Goal: Information Seeking & Learning: Find specific fact

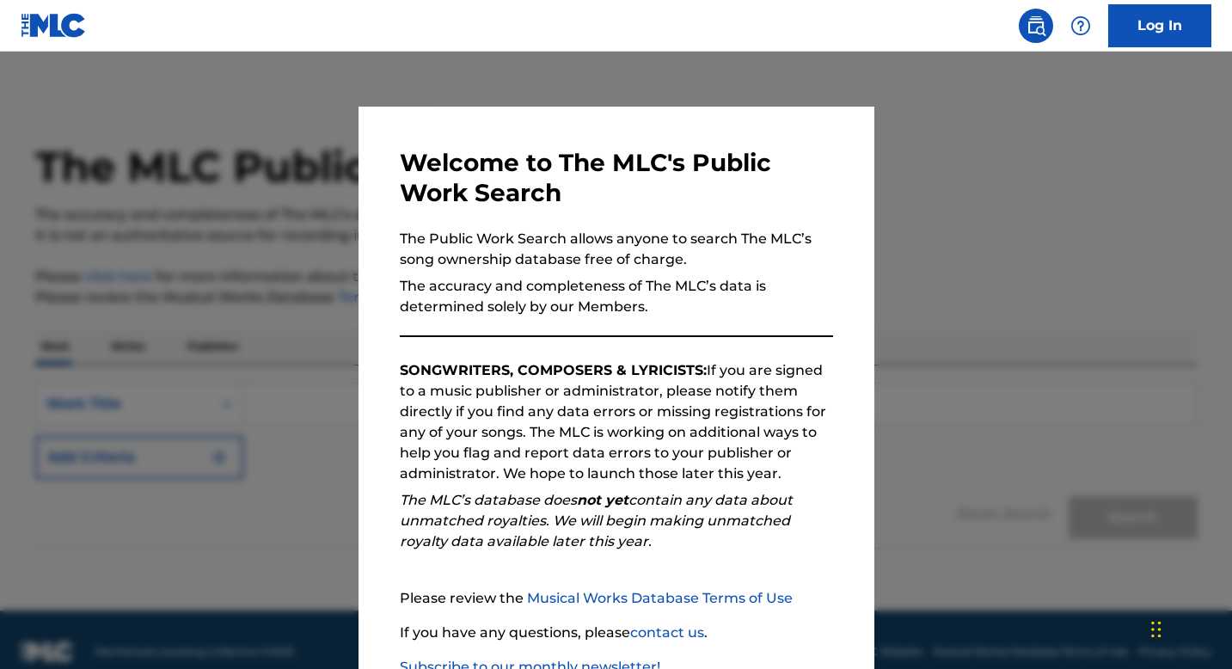
click at [978, 243] on div at bounding box center [616, 386] width 1232 height 669
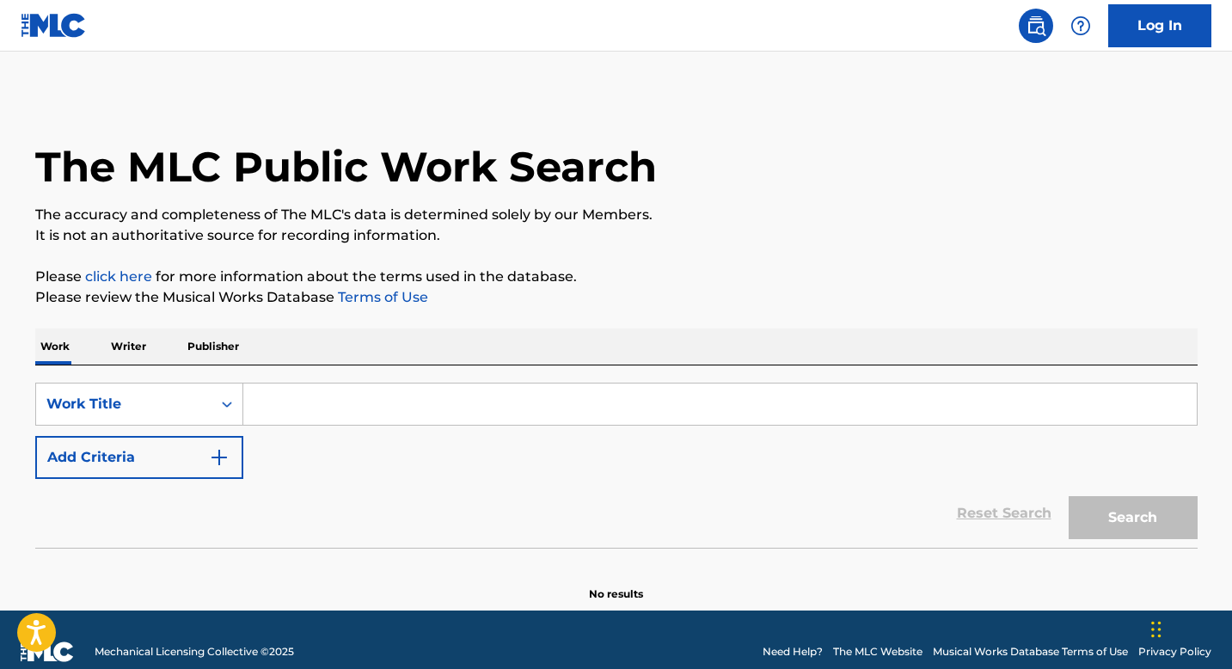
click at [529, 395] on input "Search Form" at bounding box center [719, 403] width 953 height 41
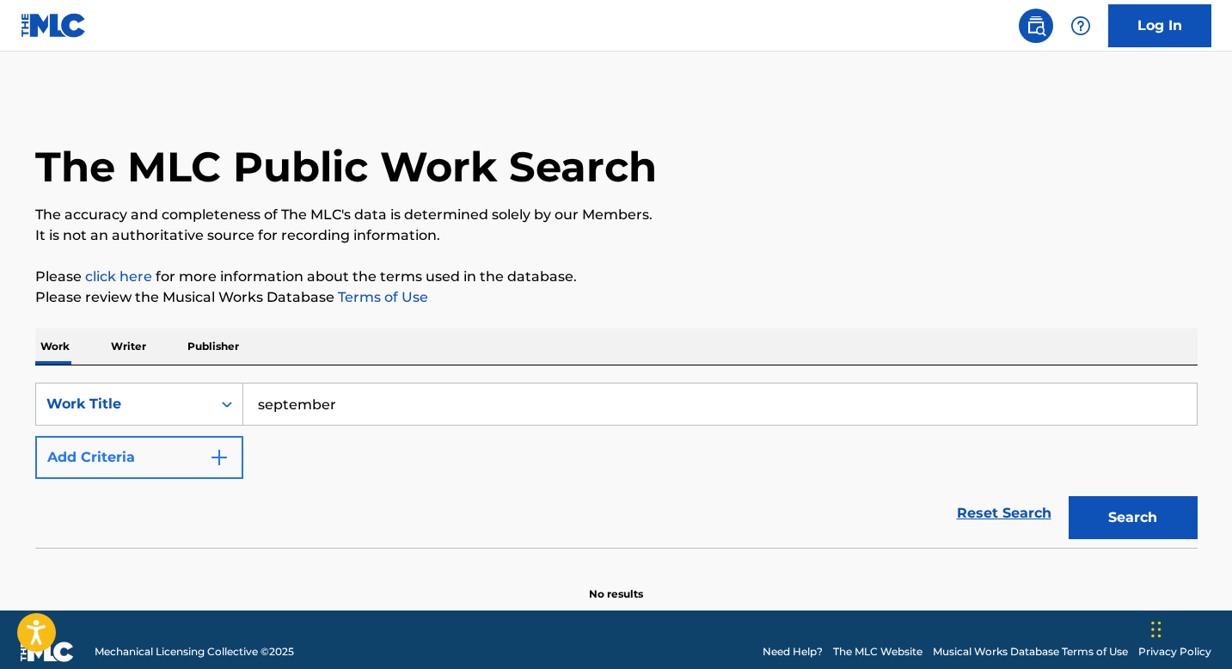
type input "september"
click at [175, 452] on button "Add Criteria" at bounding box center [139, 457] width 208 height 43
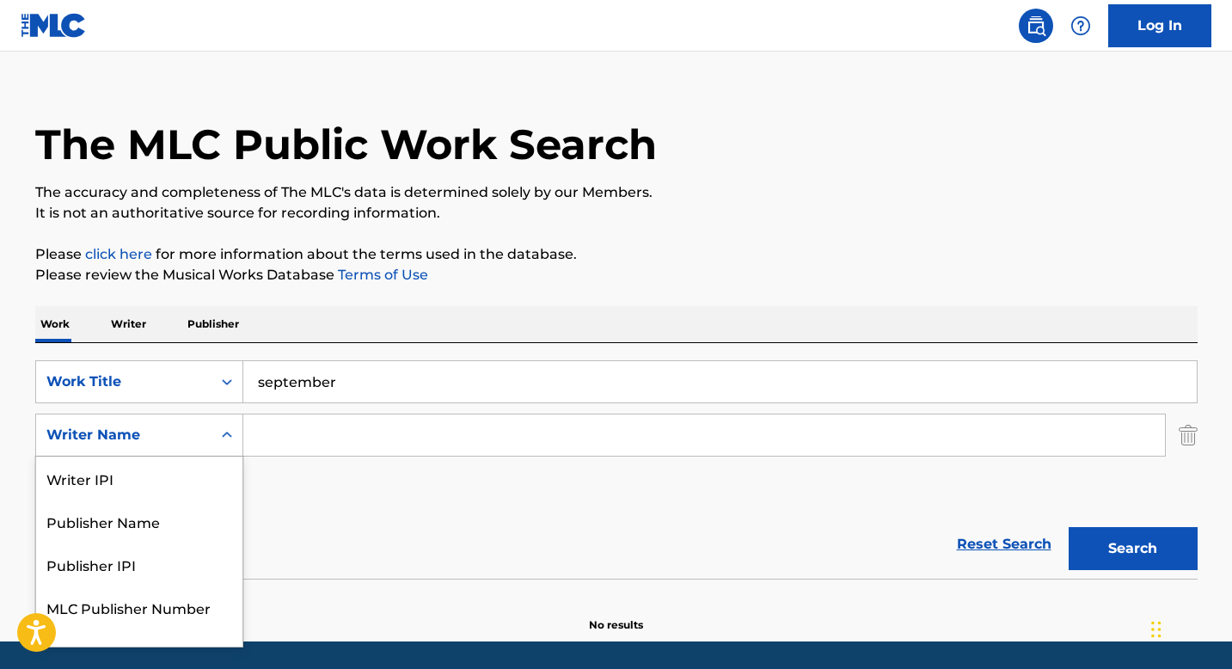
click at [192, 456] on div "Writer Name selected, 5 of 5. 5 results available. Use Up and Down to choose op…" at bounding box center [139, 434] width 208 height 43
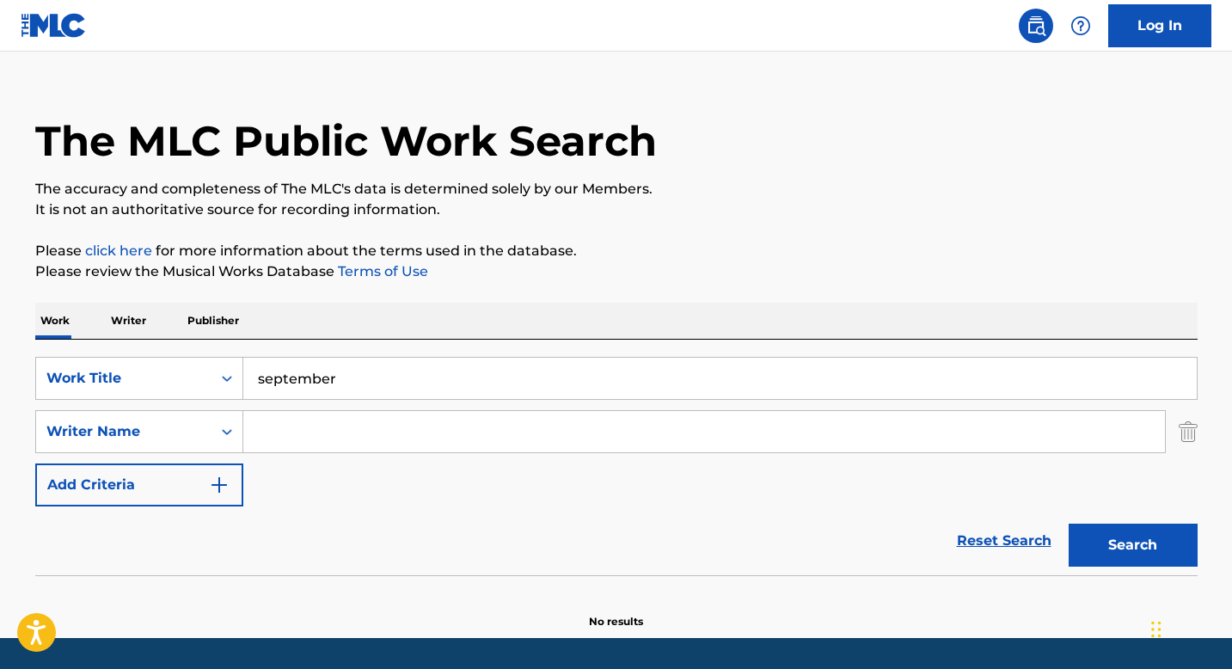
click at [325, 440] on input "Search Form" at bounding box center [703, 431] width 921 height 41
type input "earth, wind, and fire"
click at [1068, 523] on button "Search" at bounding box center [1132, 544] width 129 height 43
click at [1188, 431] on img "Search Form" at bounding box center [1187, 431] width 19 height 43
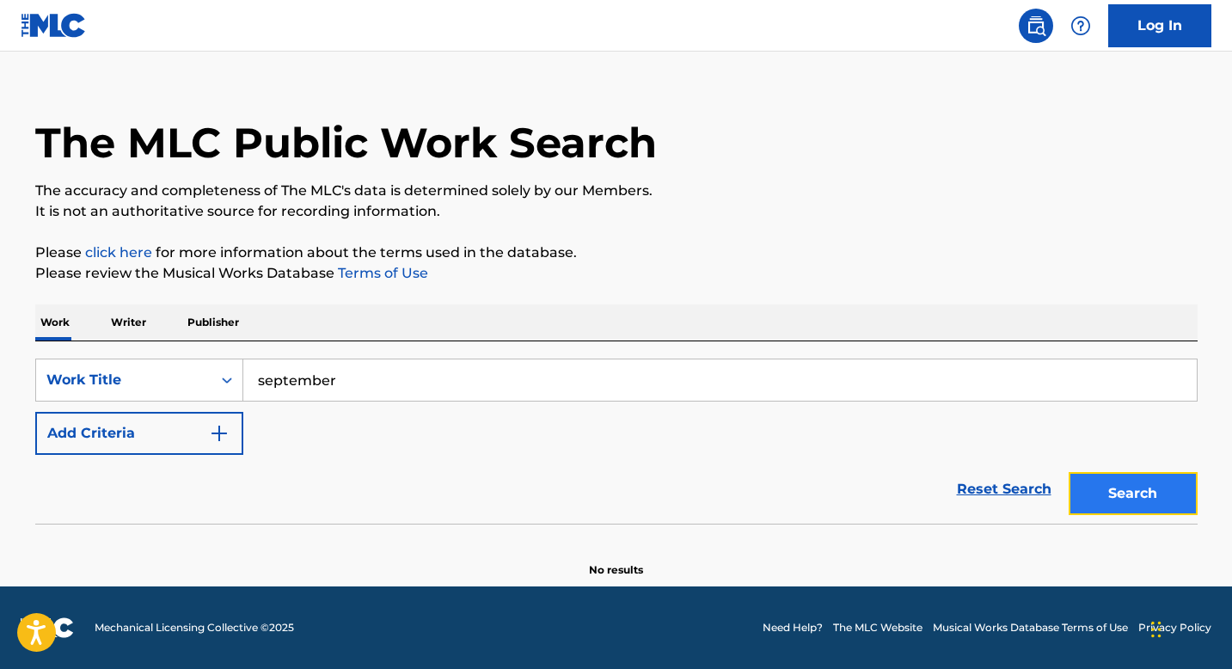
click at [1129, 500] on button "Search" at bounding box center [1132, 493] width 129 height 43
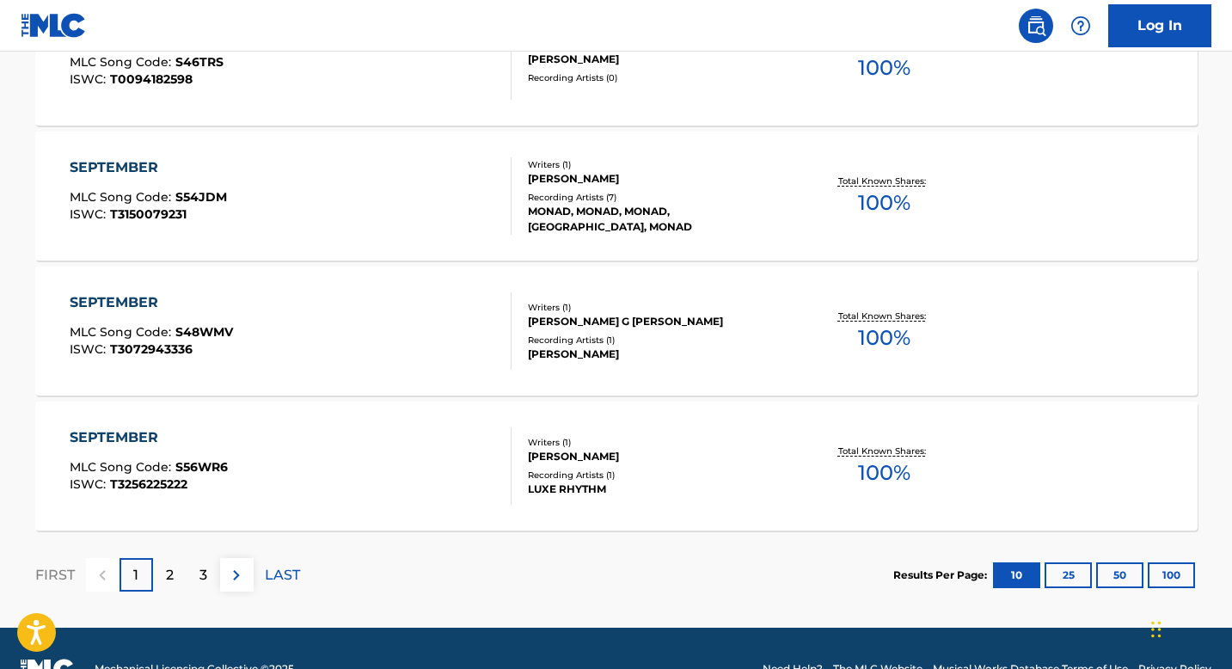
scroll to position [1435, 0]
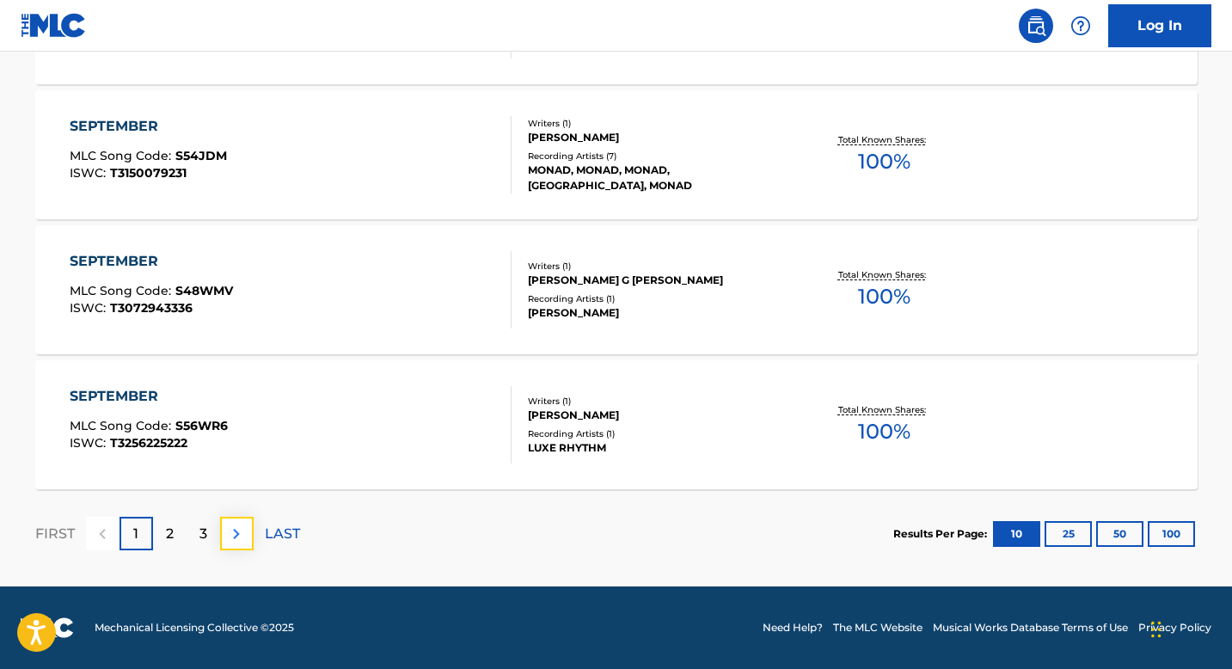
click at [247, 541] on button at bounding box center [237, 534] width 34 height 34
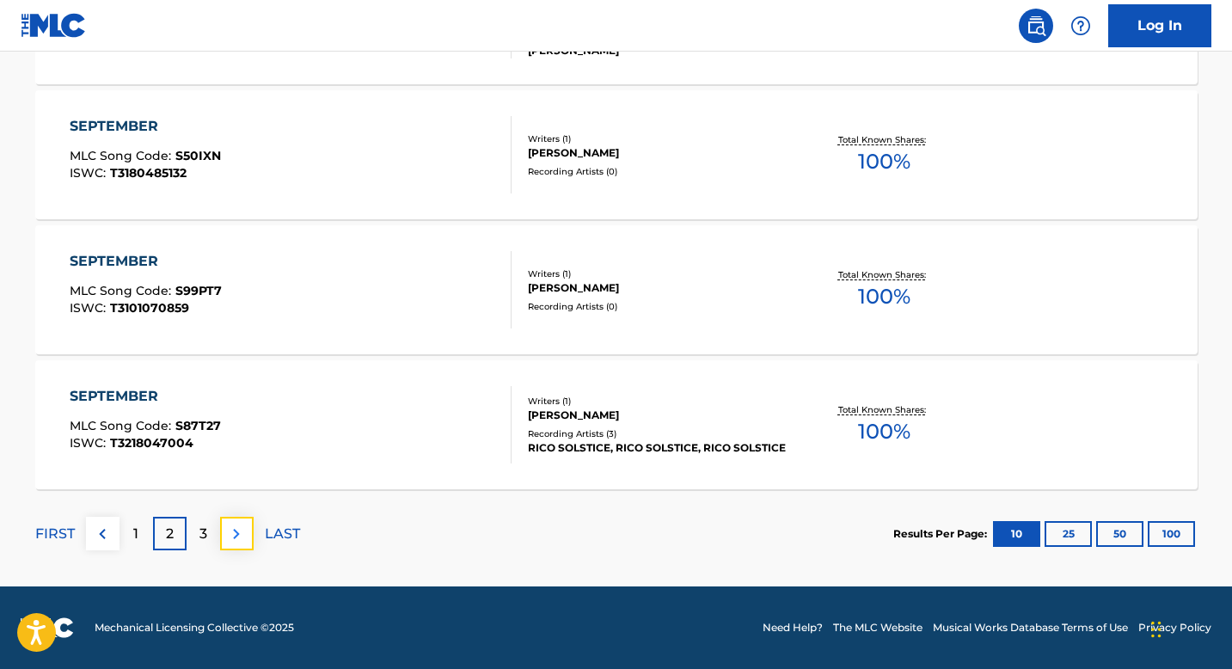
click at [241, 541] on img at bounding box center [236, 533] width 21 height 21
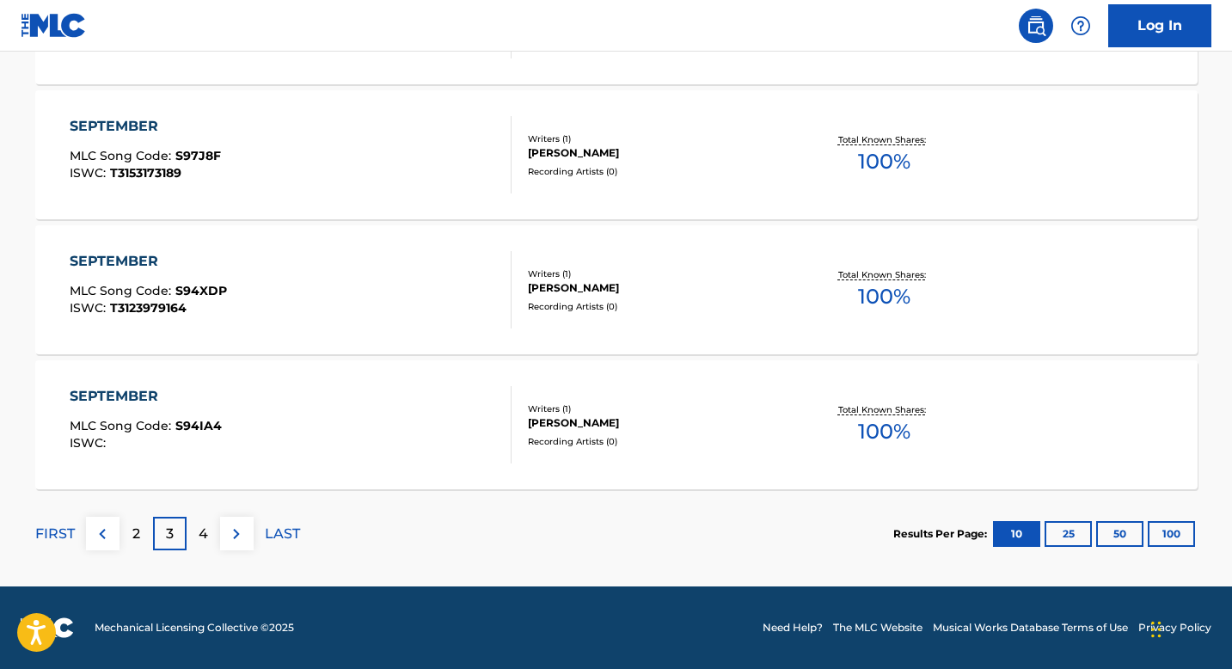
click at [54, 543] on div "FIRST" at bounding box center [55, 534] width 40 height 34
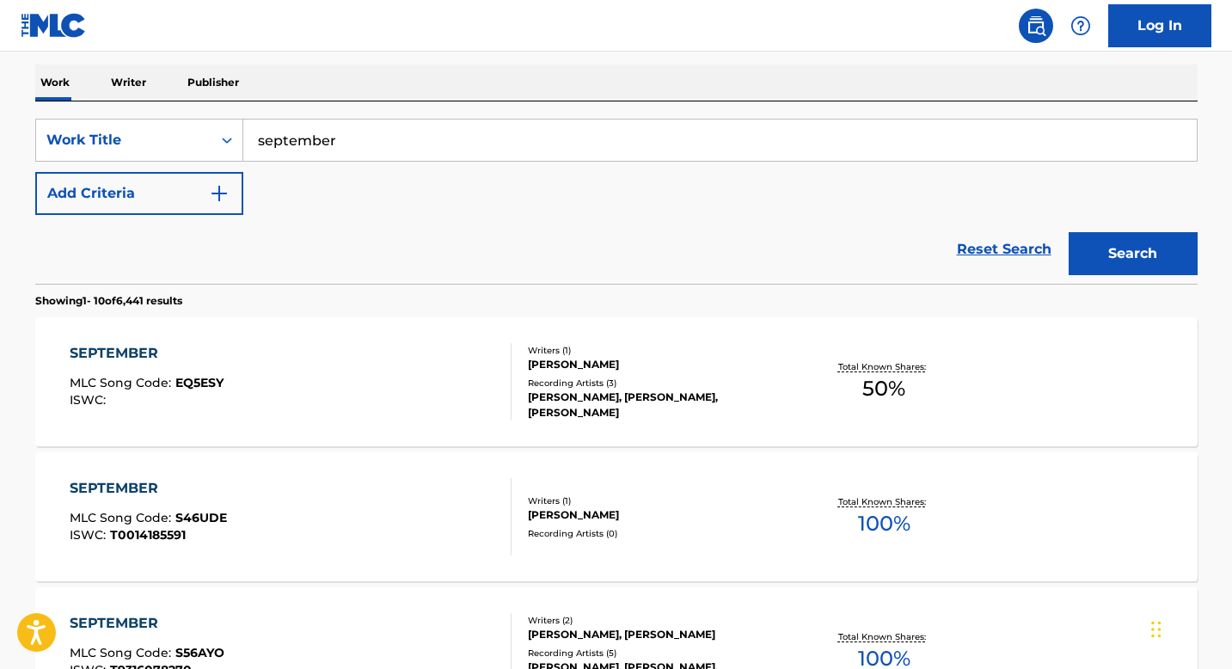
scroll to position [265, 0]
click at [560, 363] on div "[PERSON_NAME]" at bounding box center [658, 363] width 260 height 15
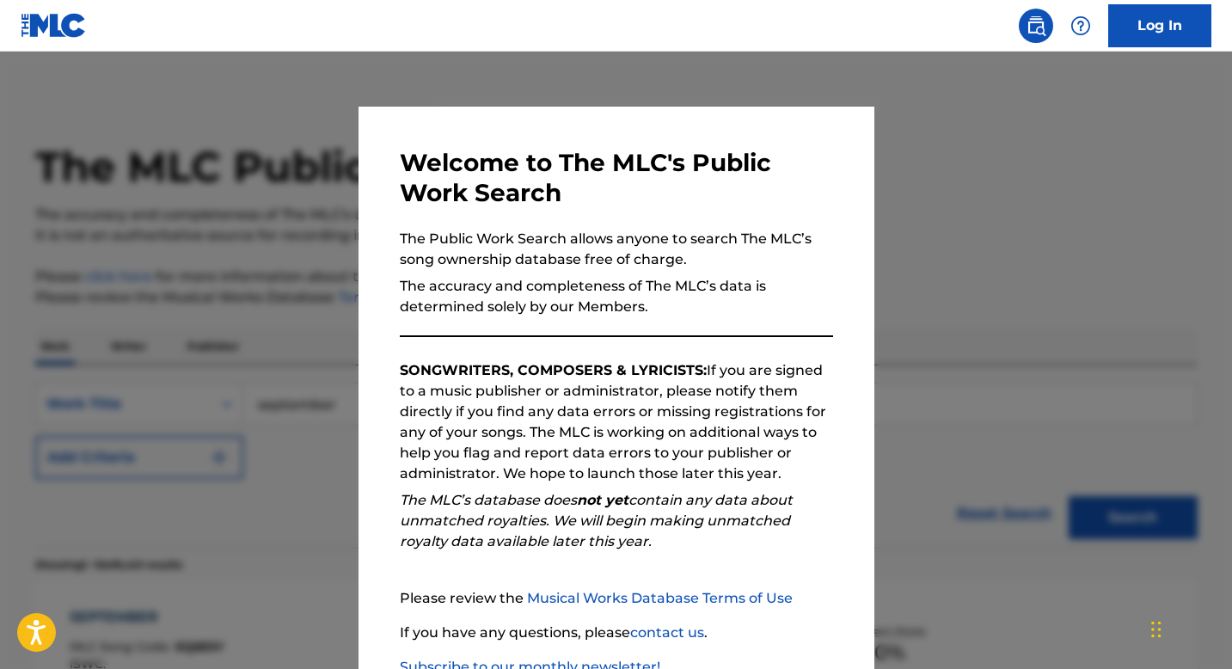
scroll to position [265, 0]
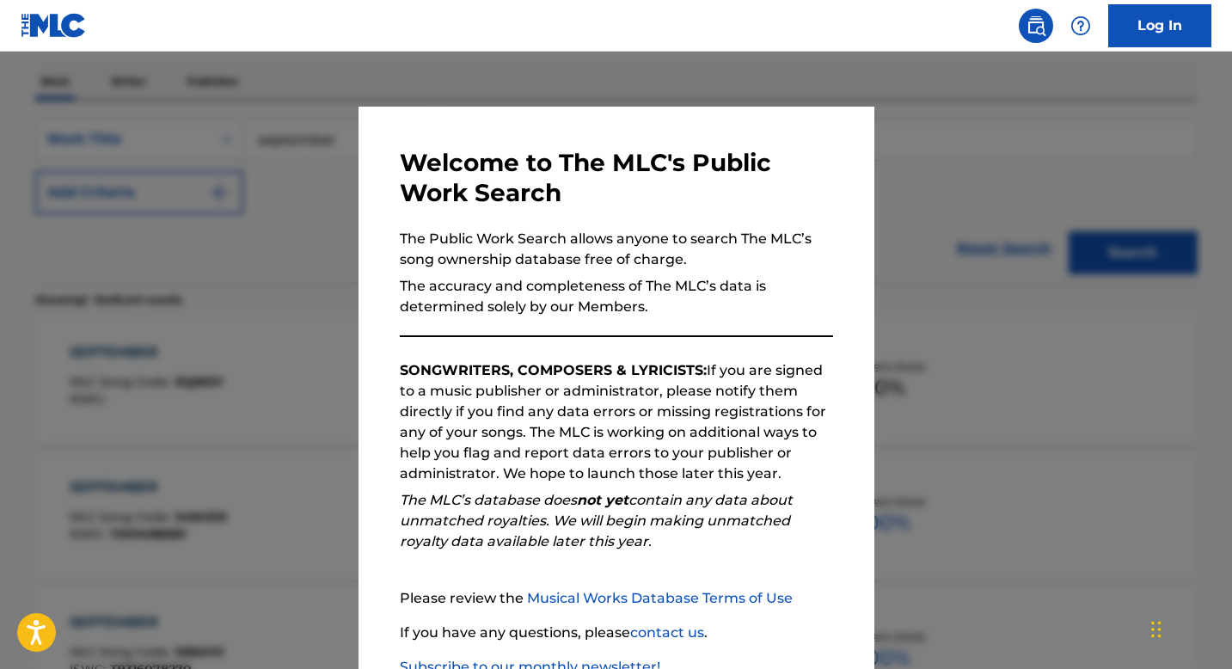
click at [1070, 209] on div at bounding box center [616, 386] width 1232 height 669
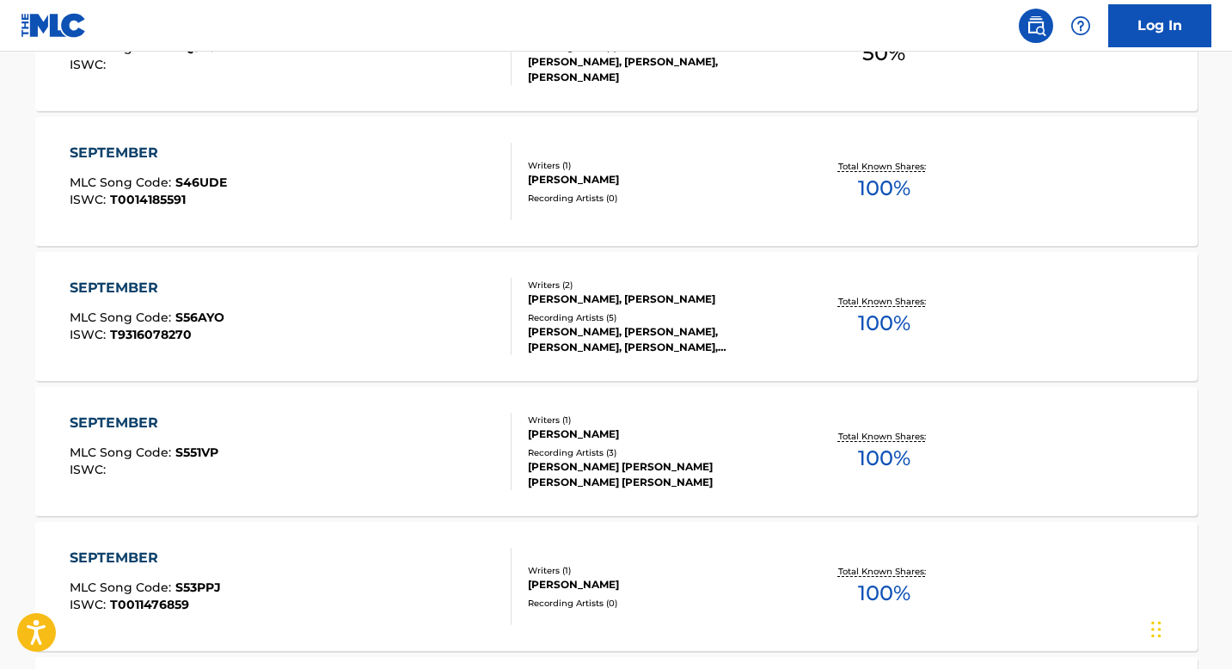
scroll to position [0, 0]
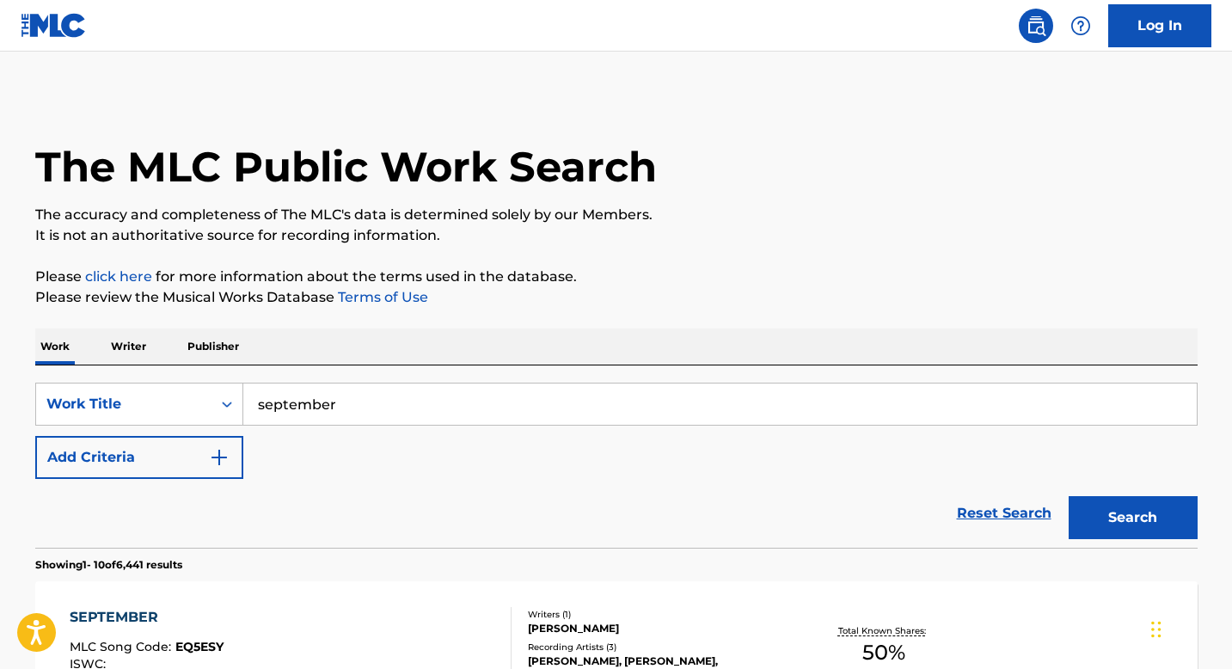
click at [142, 358] on p "Writer" at bounding box center [129, 346] width 46 height 36
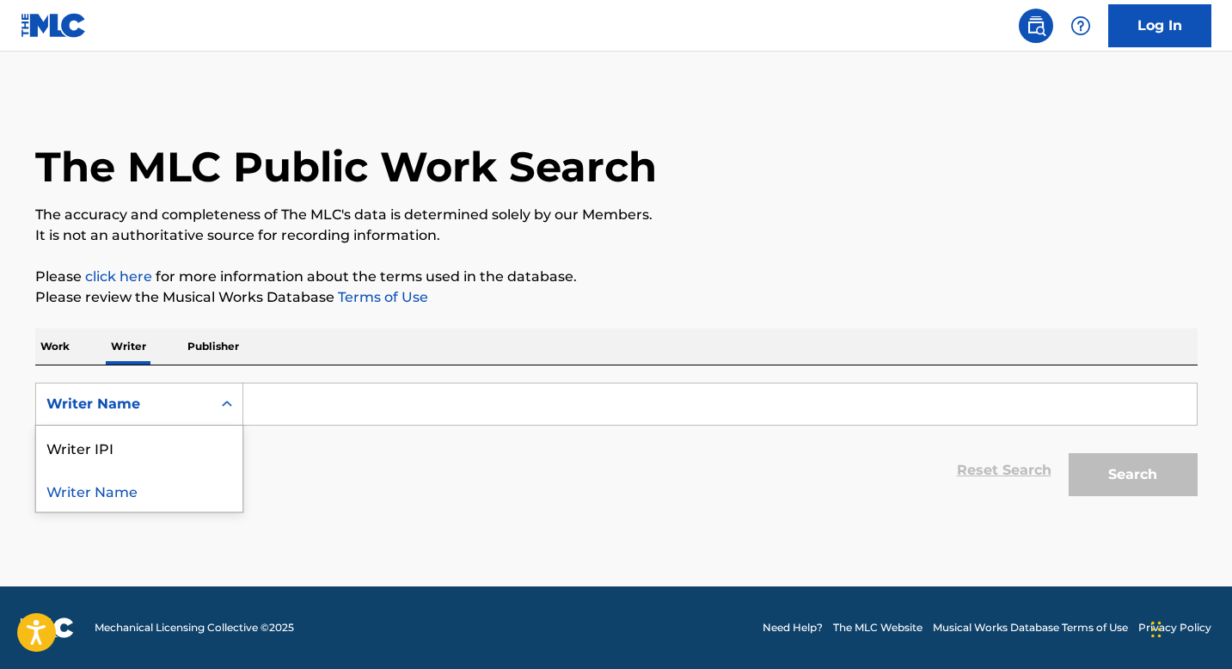
click at [195, 401] on div "Writer Name" at bounding box center [123, 404] width 155 height 21
click at [317, 389] on input "Search Form" at bounding box center [719, 403] width 953 height 41
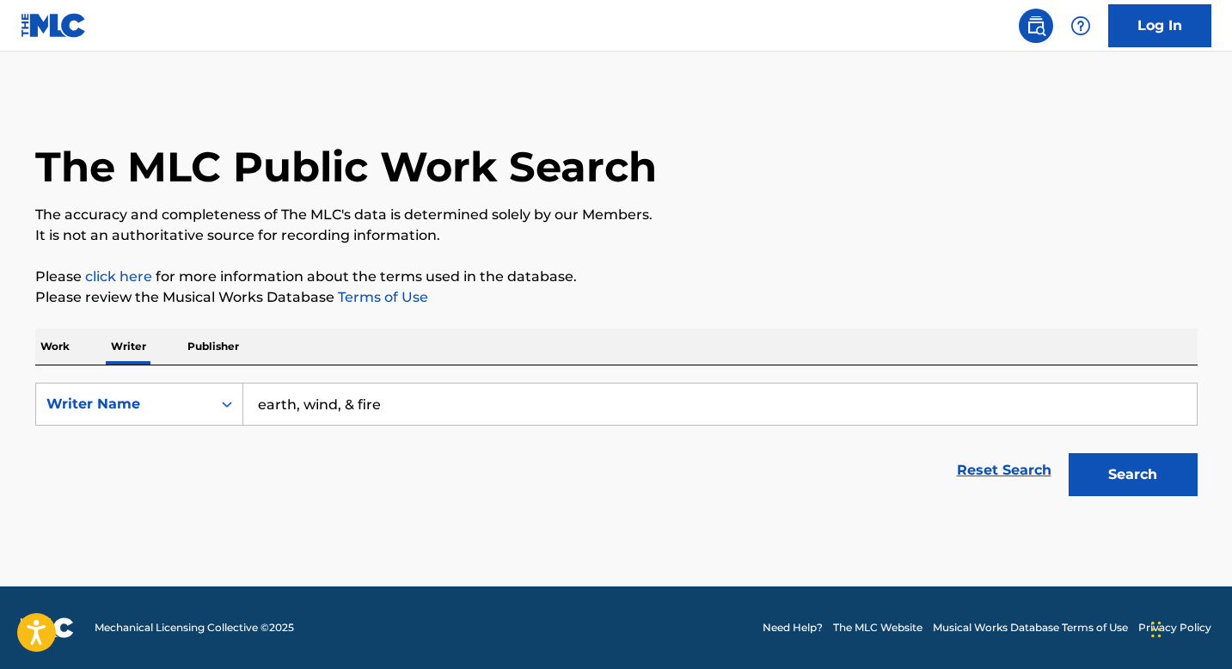
click at [1068, 453] on button "Search" at bounding box center [1132, 474] width 129 height 43
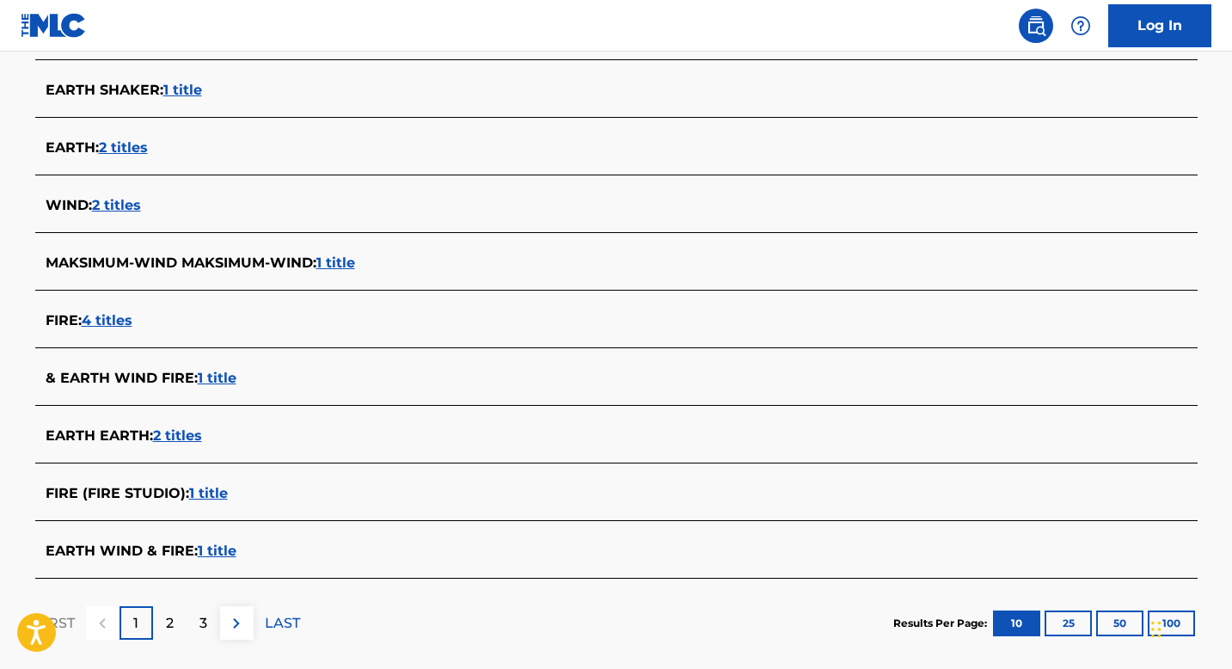
scroll to position [538, 0]
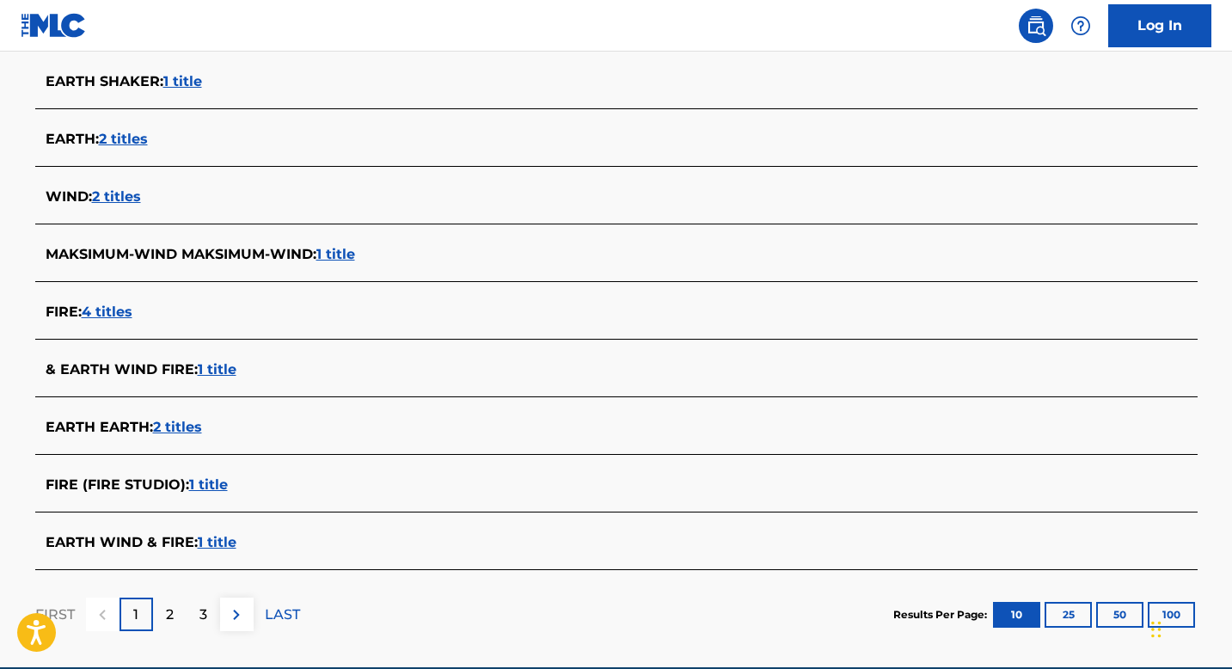
click at [211, 547] on span "1 title" at bounding box center [217, 542] width 39 height 16
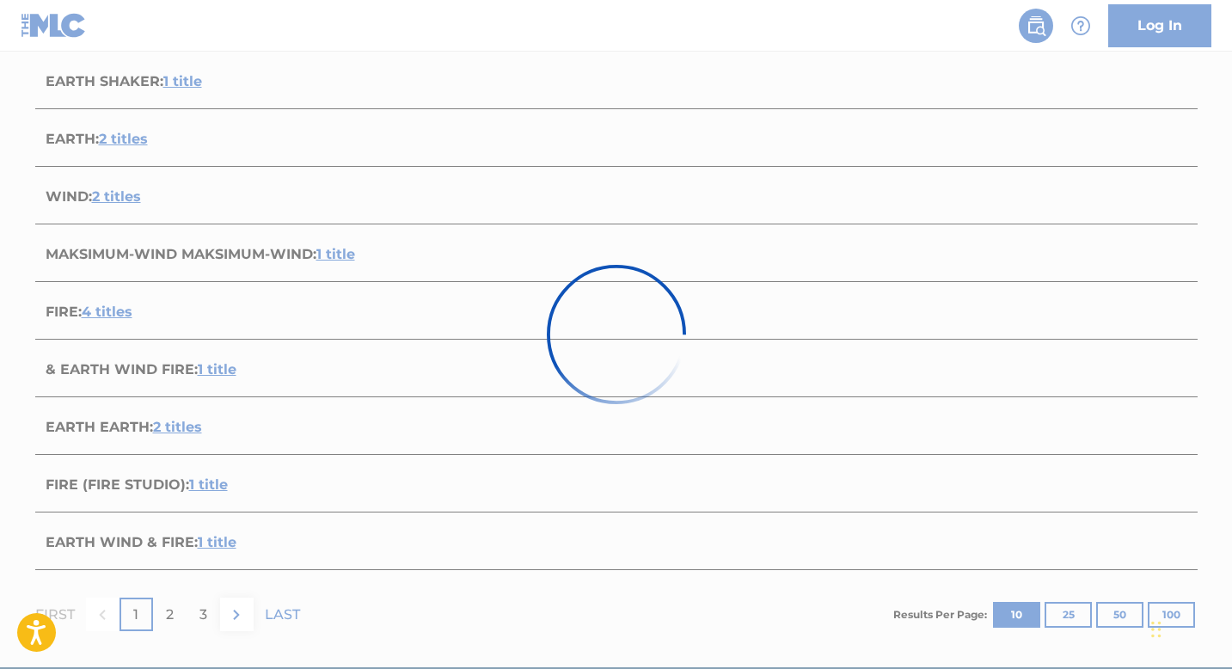
scroll to position [213, 0]
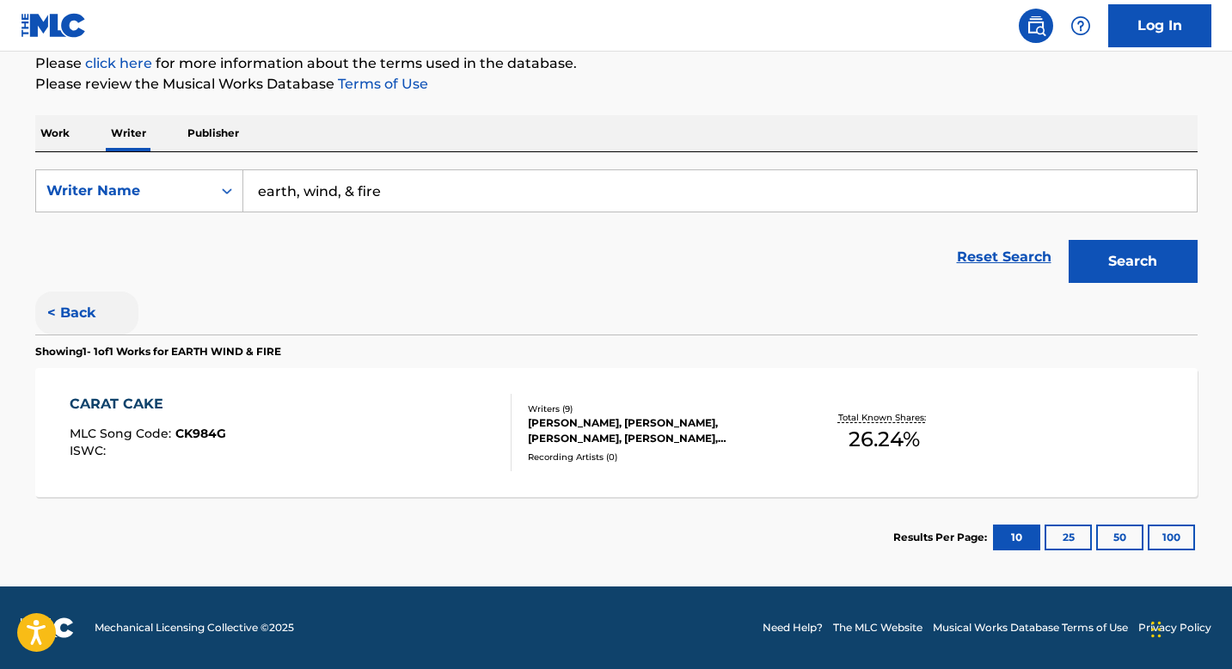
click at [64, 320] on button "< Back" at bounding box center [86, 312] width 103 height 43
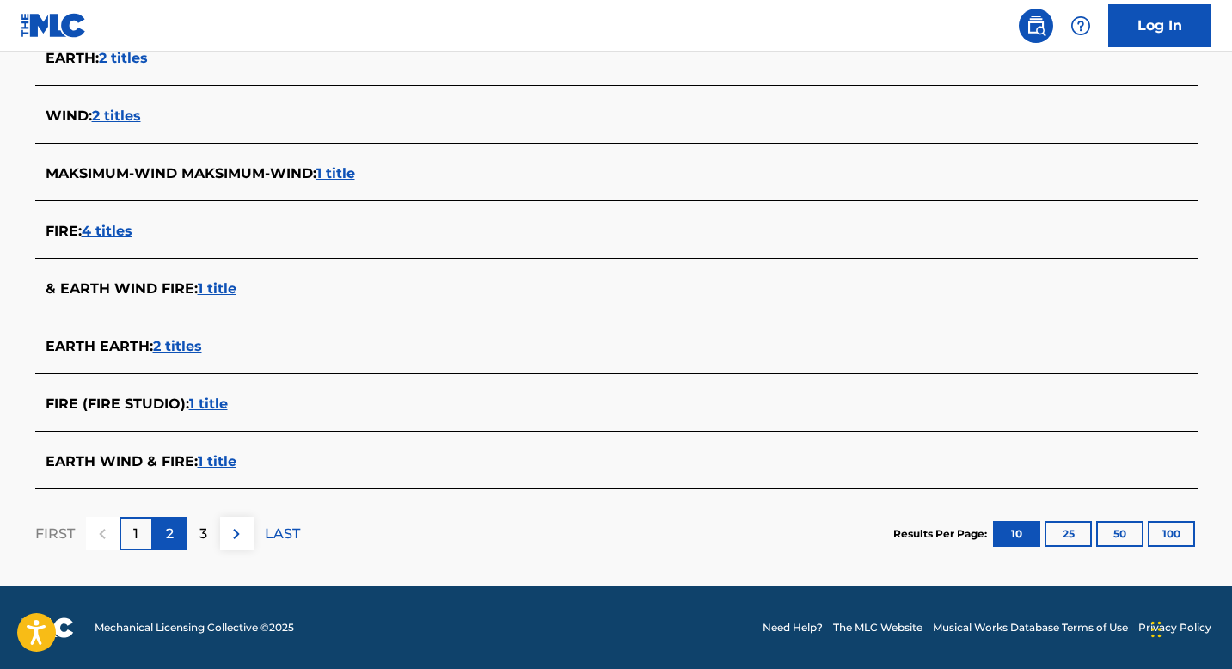
click at [161, 539] on div "2" at bounding box center [170, 534] width 34 height 34
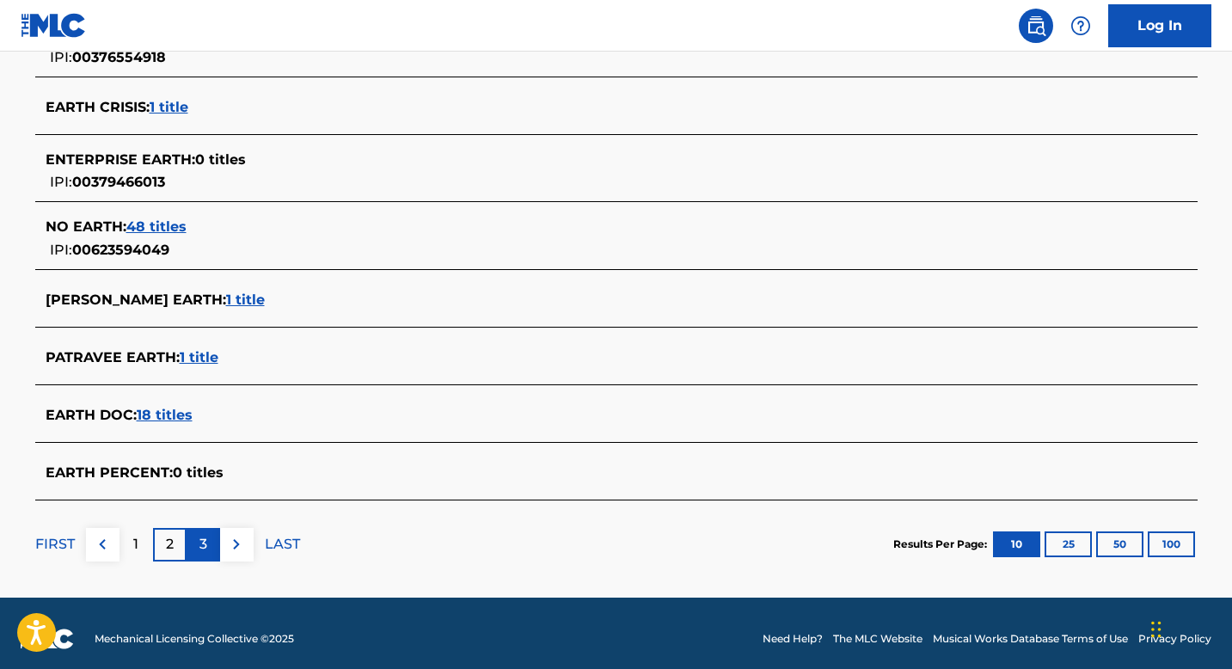
click at [193, 541] on div "3" at bounding box center [204, 545] width 34 height 34
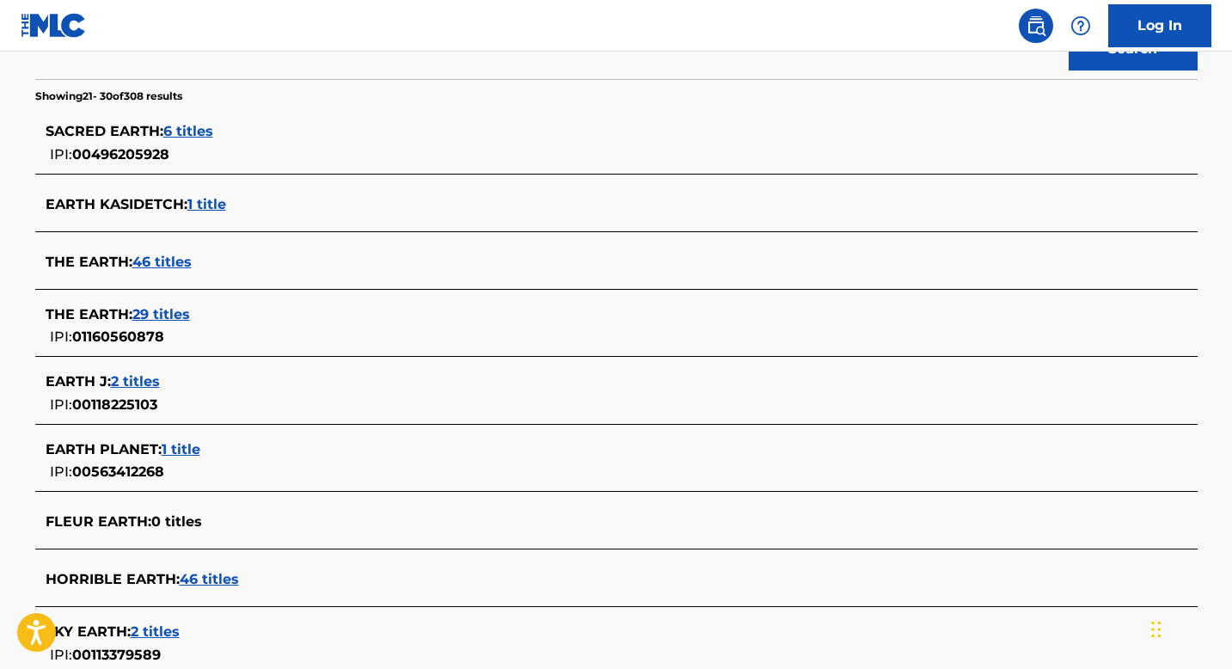
scroll to position [0, 0]
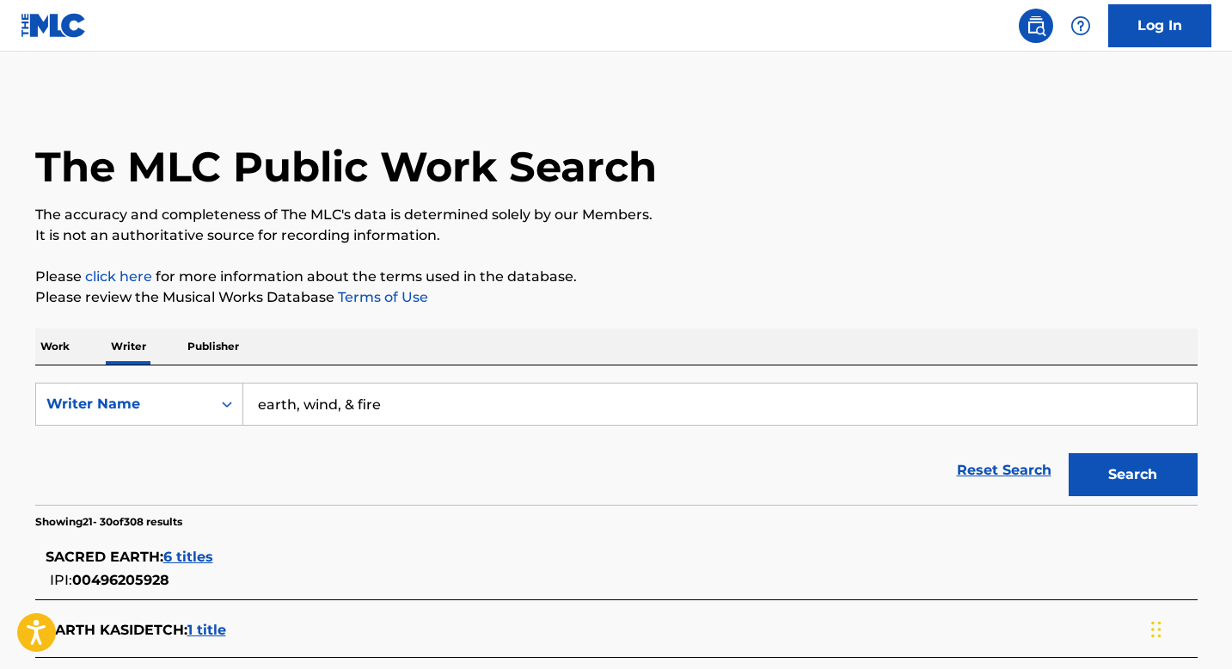
click at [405, 398] on input "earth, wind, & fire" at bounding box center [719, 403] width 953 height 41
paste input "[PERSON_NAME] and [PERSON_NAME]"
drag, startPoint x: 511, startPoint y: 407, endPoint x: 336, endPoint y: 410, distance: 175.3
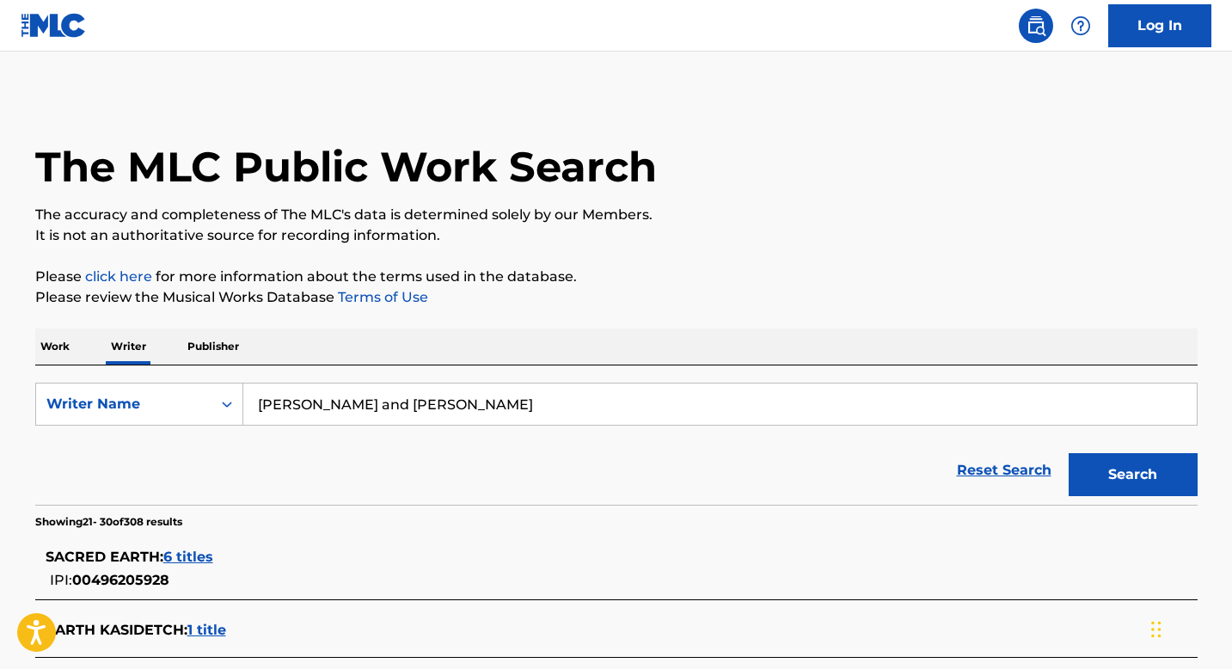
click at [336, 410] on input "[PERSON_NAME] and [PERSON_NAME]" at bounding box center [719, 403] width 953 height 41
type input "[PERSON_NAME]"
click at [1068, 453] on button "Search" at bounding box center [1132, 474] width 129 height 43
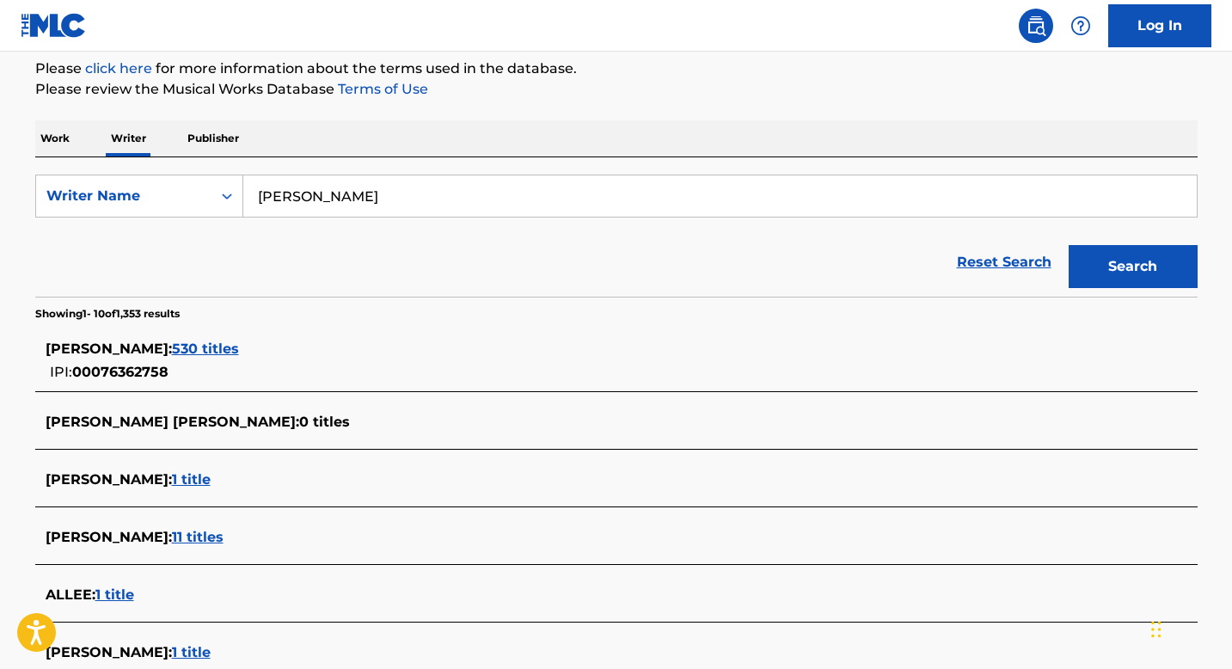
scroll to position [228, 0]
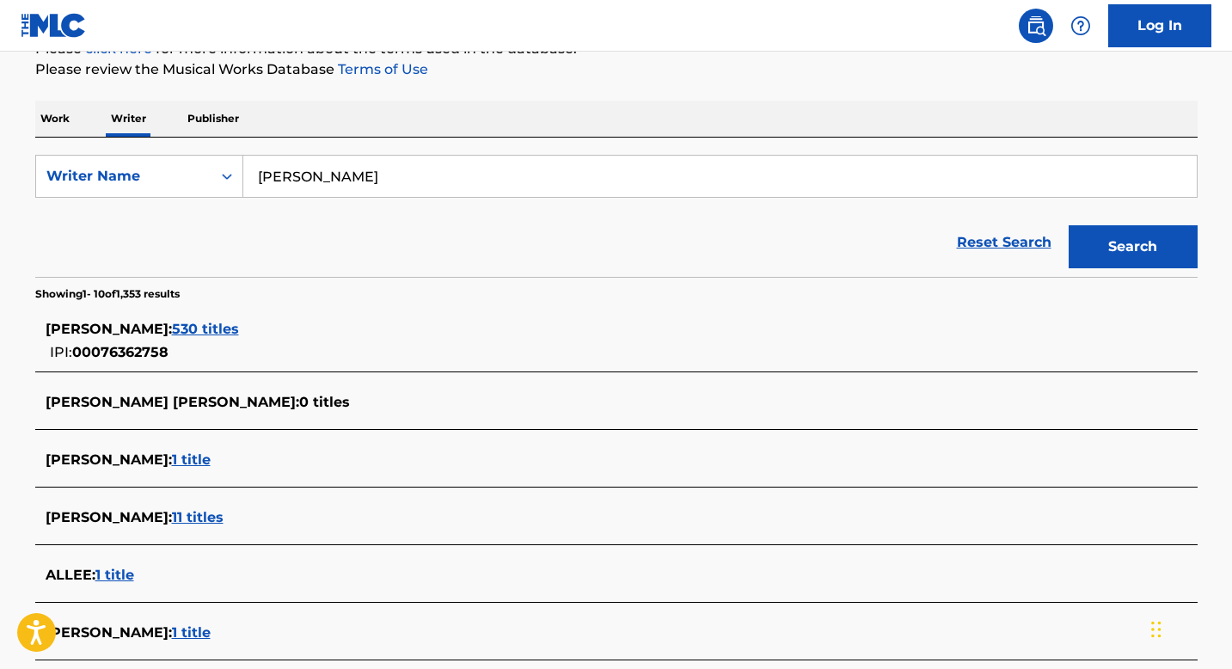
click at [183, 331] on span "530 titles" at bounding box center [205, 329] width 67 height 16
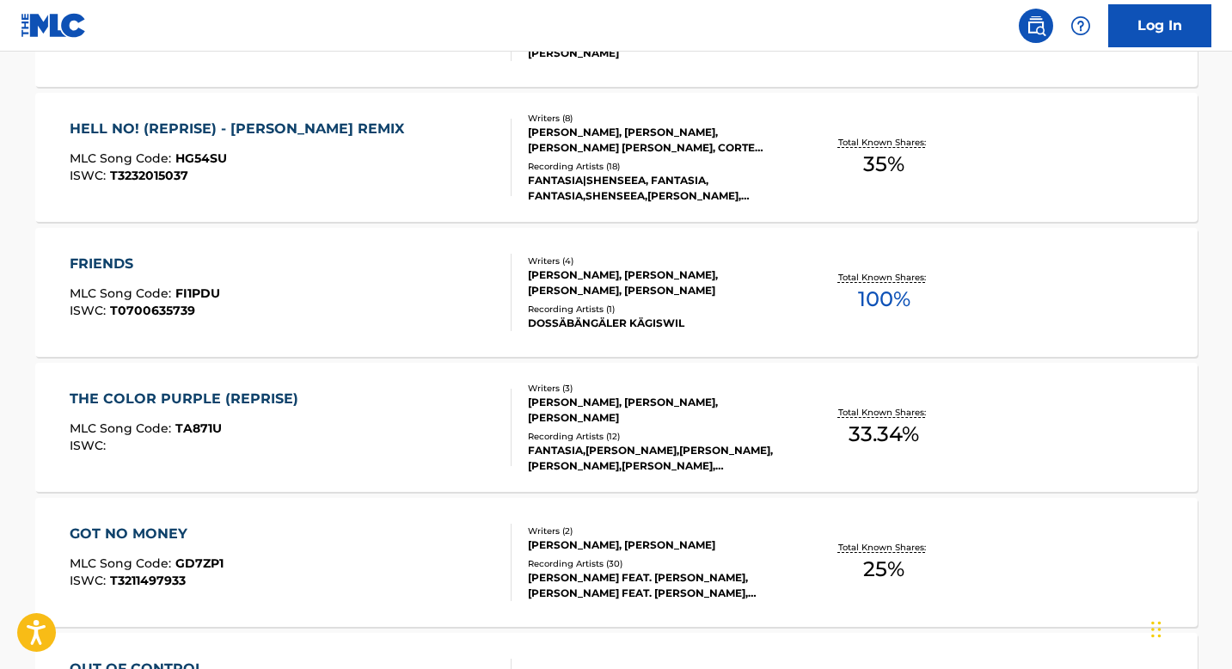
scroll to position [0, 0]
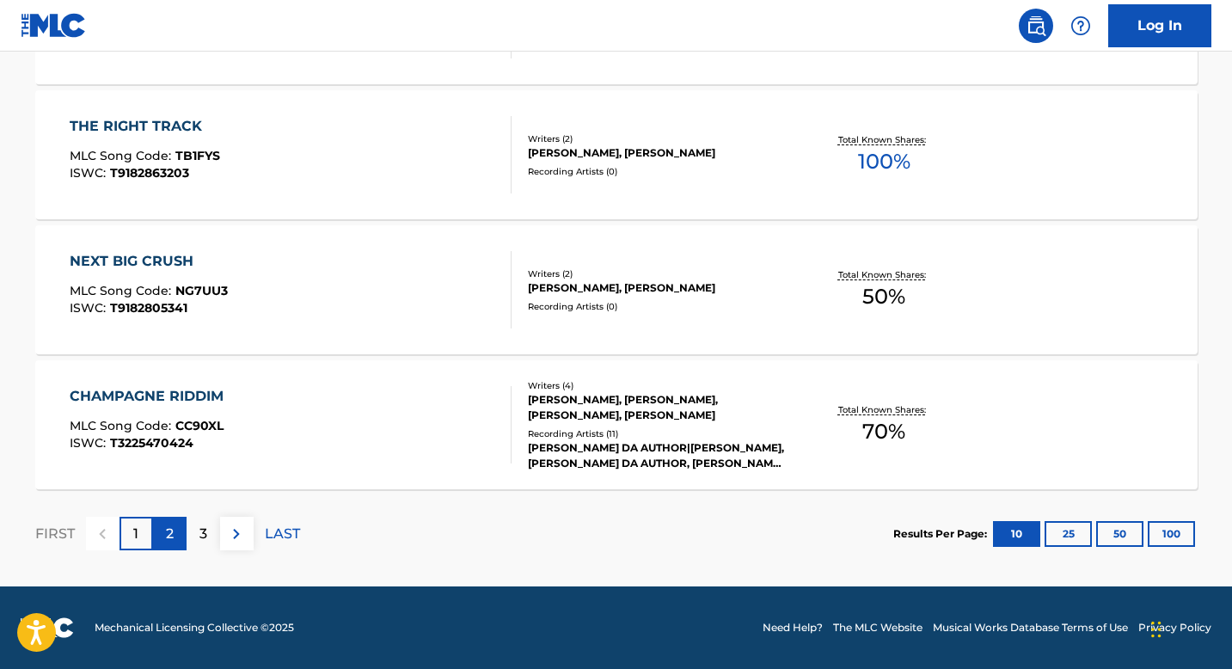
click at [157, 549] on div "2" at bounding box center [170, 534] width 34 height 34
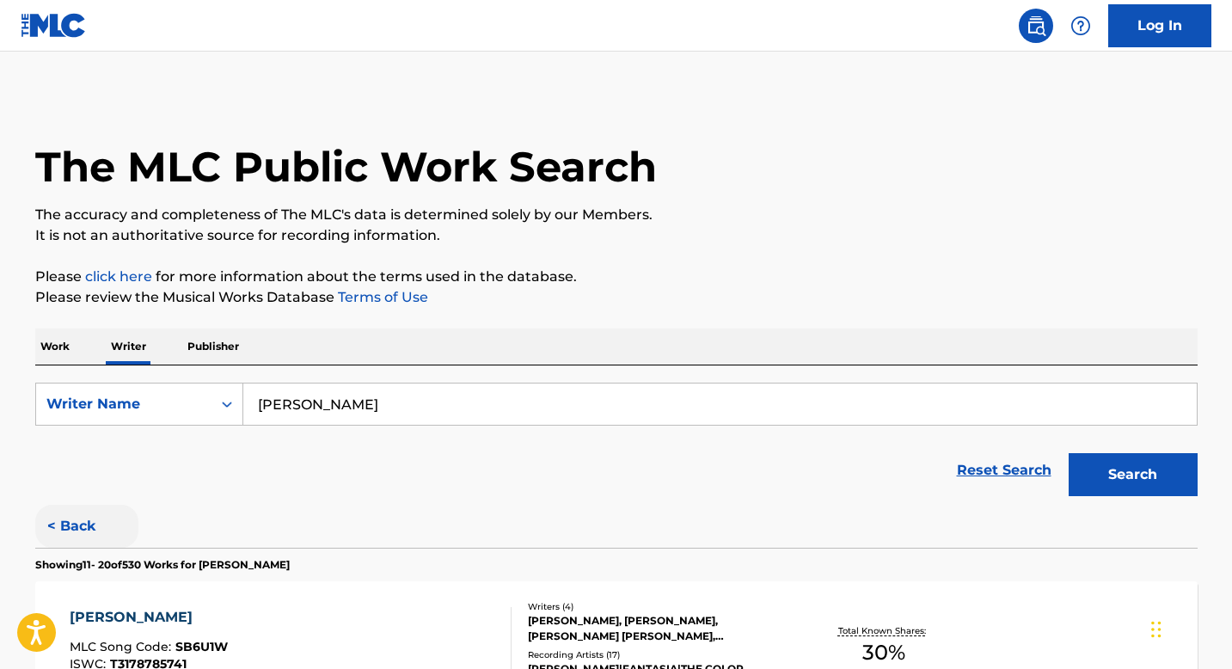
click at [75, 527] on button "< Back" at bounding box center [86, 525] width 103 height 43
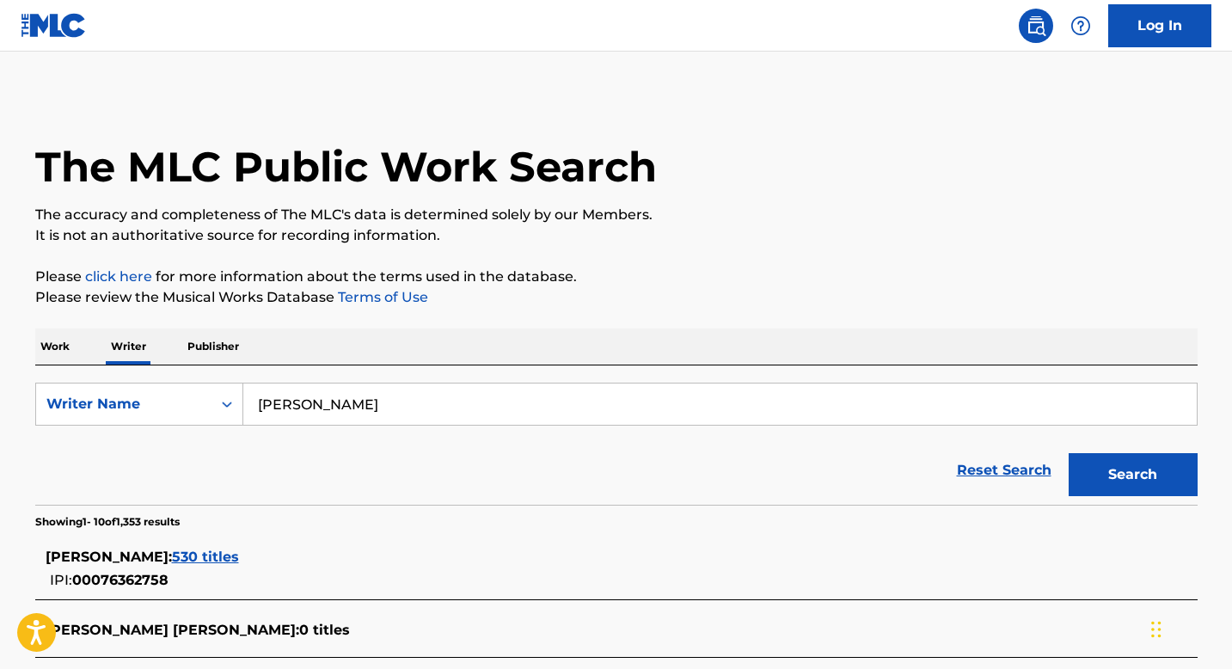
click at [635, 388] on input "[PERSON_NAME]" at bounding box center [719, 403] width 953 height 41
click at [1092, 403] on input "[PERSON_NAME]" at bounding box center [719, 403] width 953 height 41
click at [52, 350] on p "Work" at bounding box center [55, 346] width 40 height 36
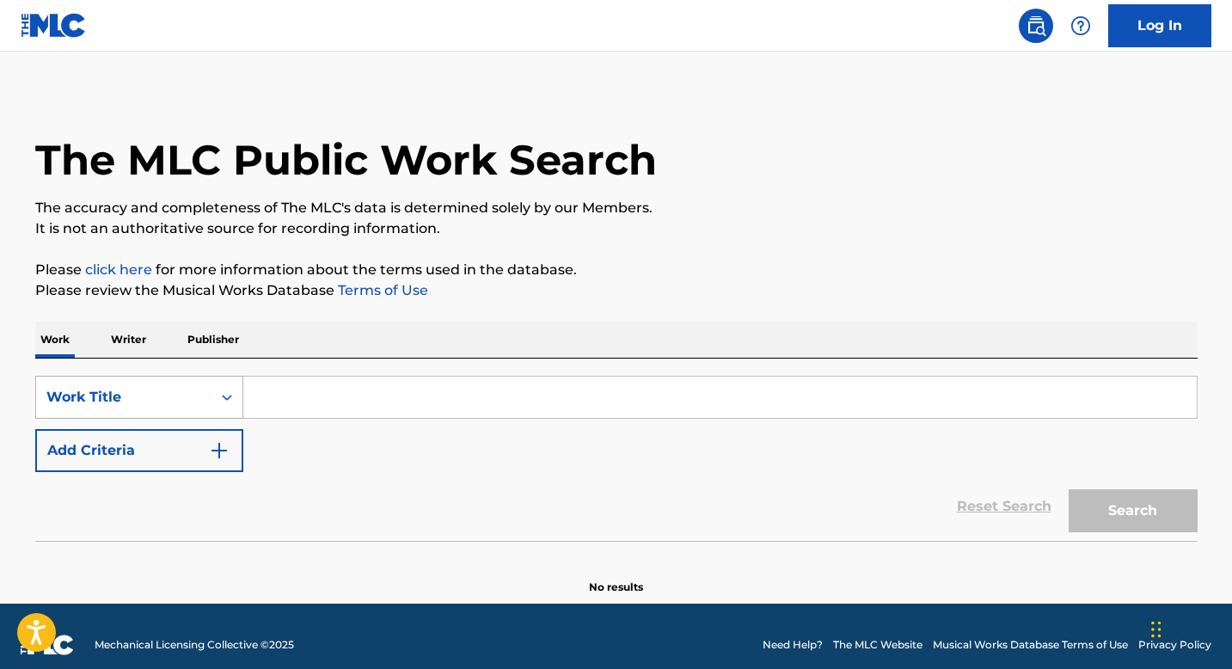
click at [218, 413] on div "Work Title" at bounding box center [139, 397] width 208 height 43
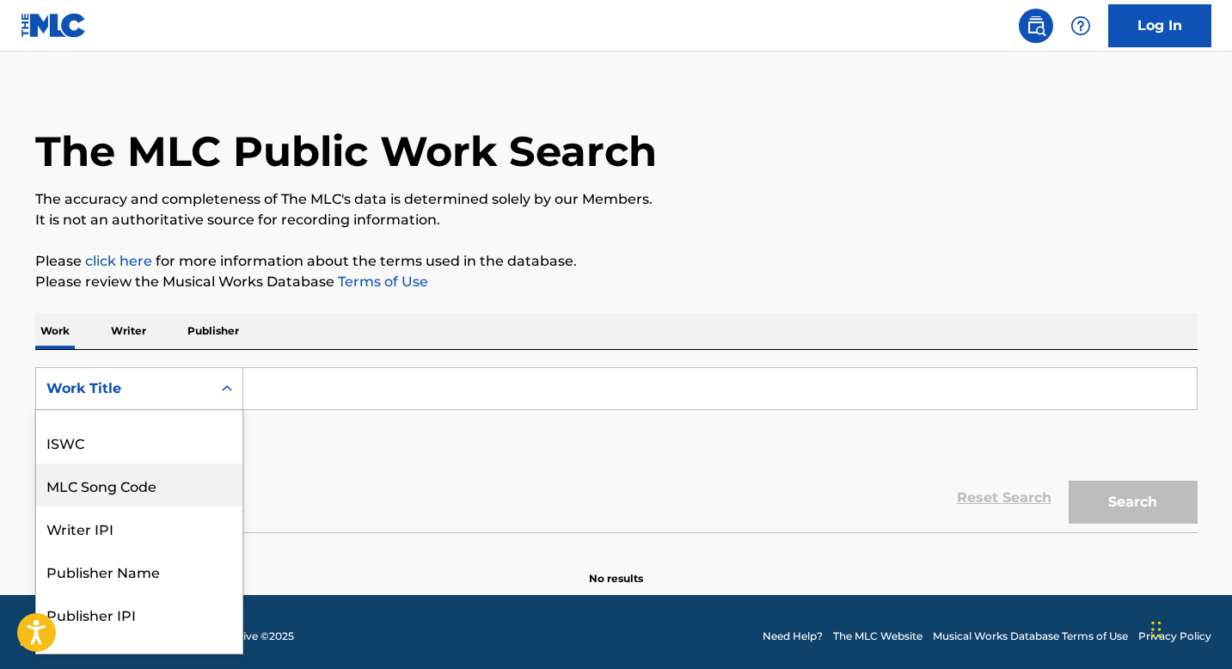
scroll to position [7, 0]
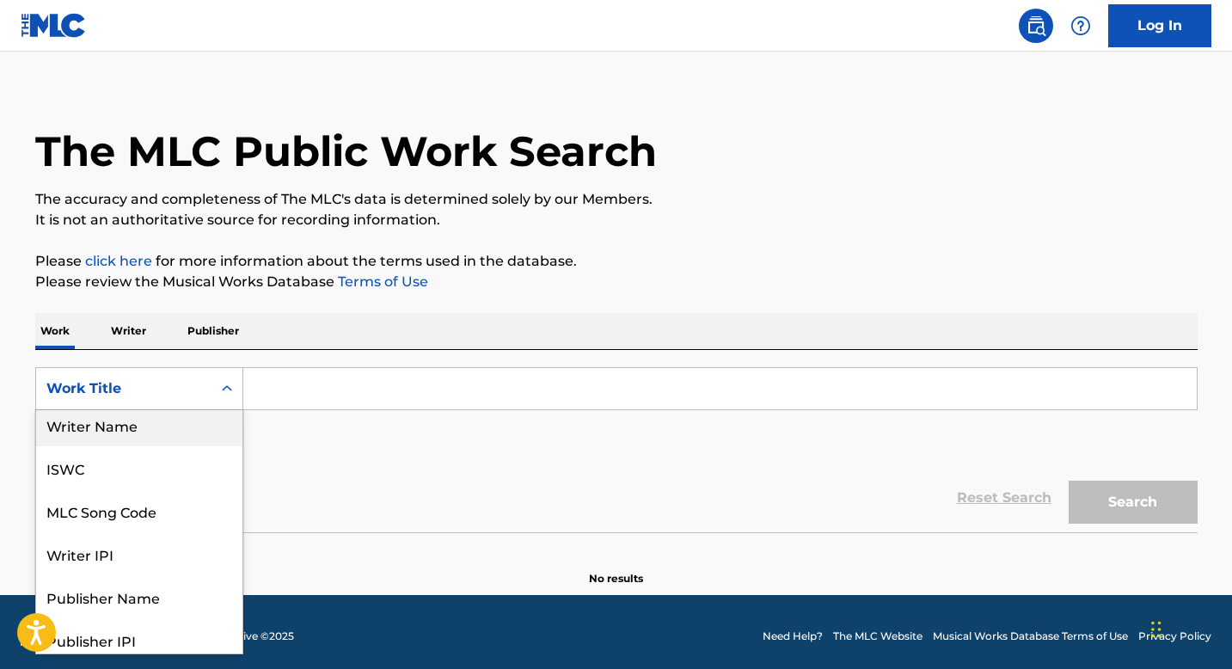
click at [140, 414] on div "Writer Name" at bounding box center [139, 424] width 206 height 43
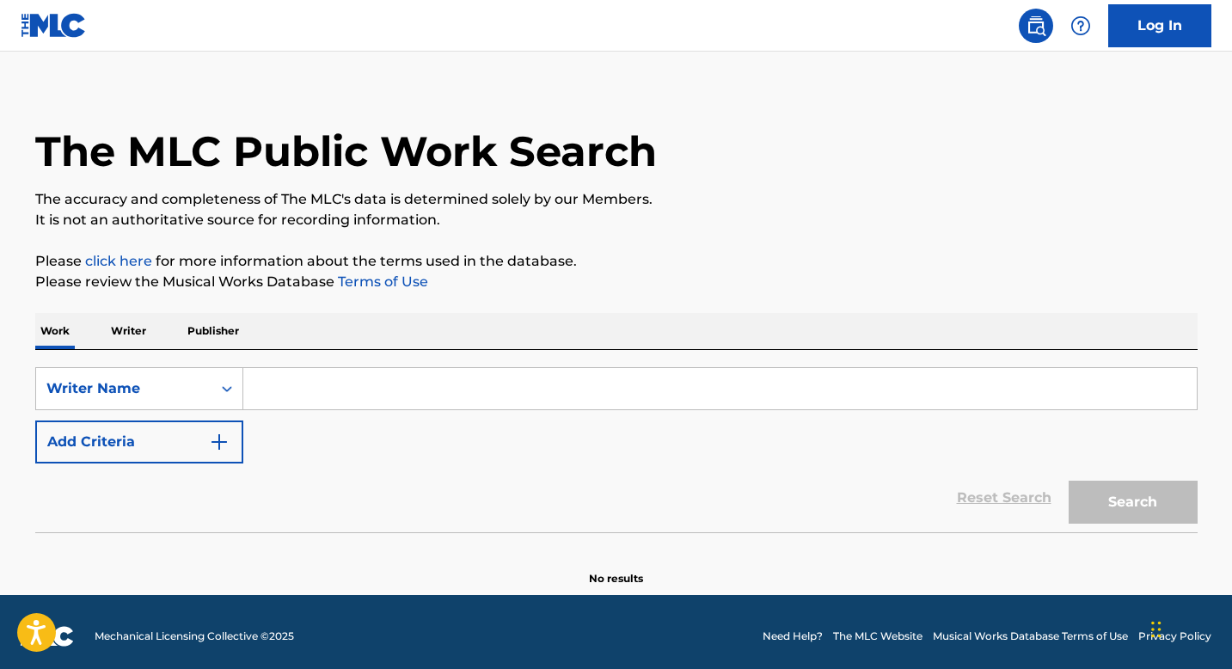
click at [396, 393] on input "Search Form" at bounding box center [719, 388] width 953 height 41
paste input "[PERSON_NAME] and [PERSON_NAME]"
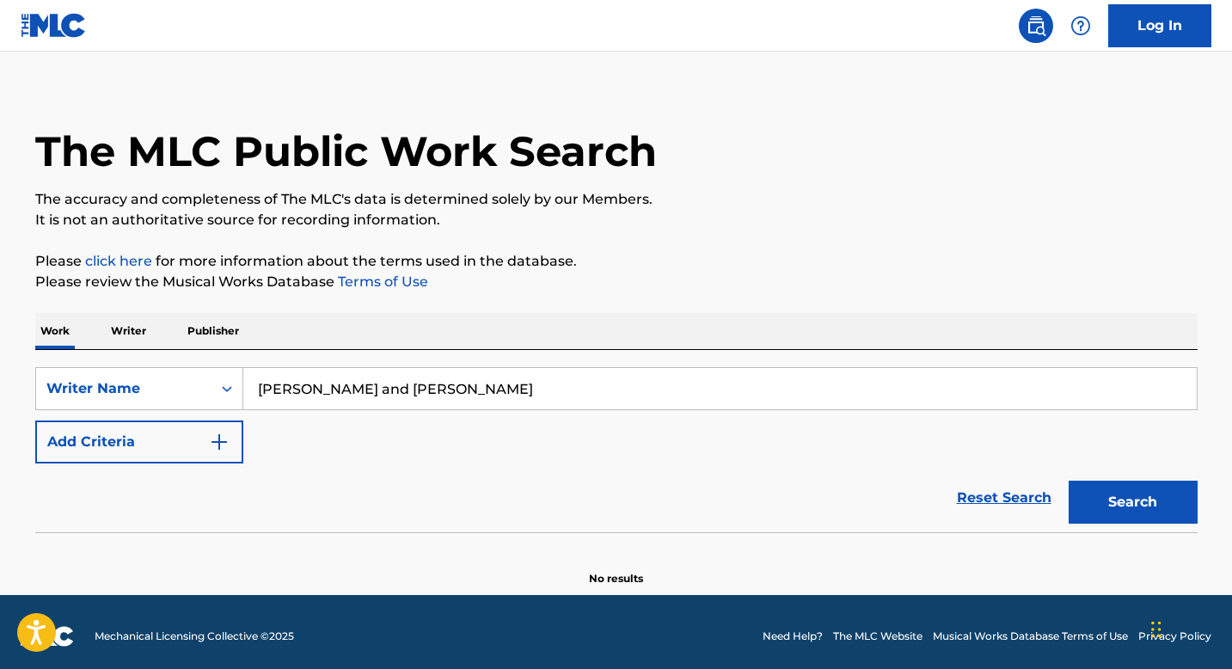
drag, startPoint x: 541, startPoint y: 401, endPoint x: 341, endPoint y: 392, distance: 200.4
click at [341, 392] on input "[PERSON_NAME] and [PERSON_NAME]" at bounding box center [719, 388] width 953 height 41
type input "[PERSON_NAME]"
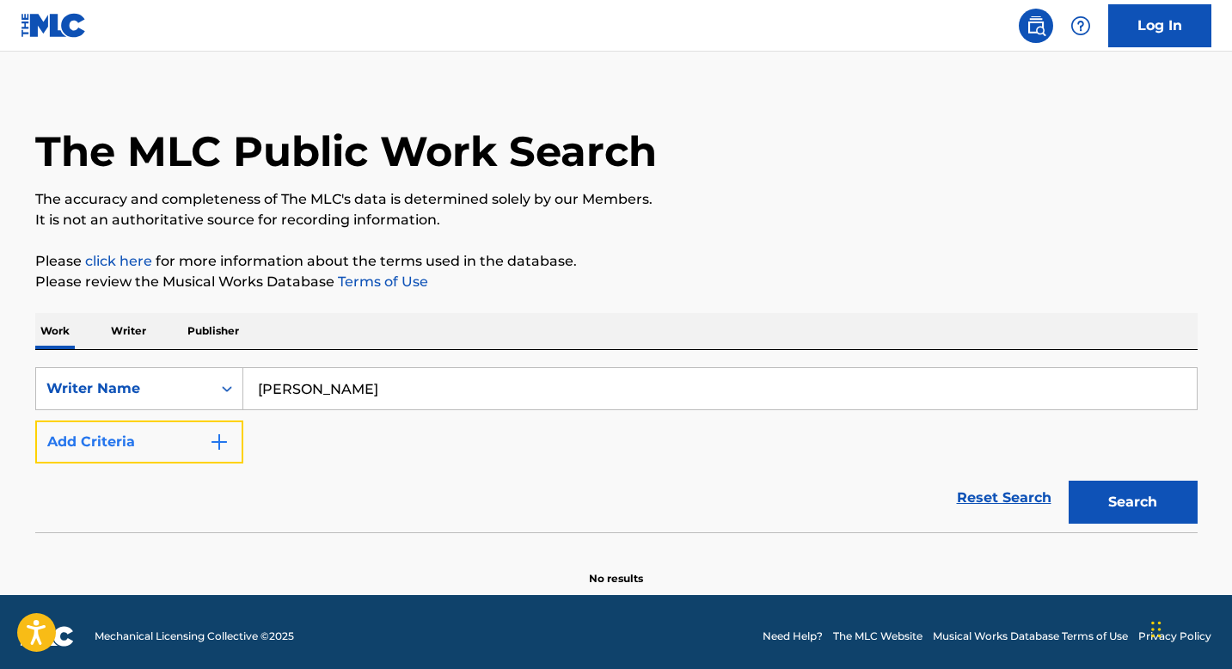
click at [172, 426] on button "Add Criteria" at bounding box center [139, 441] width 208 height 43
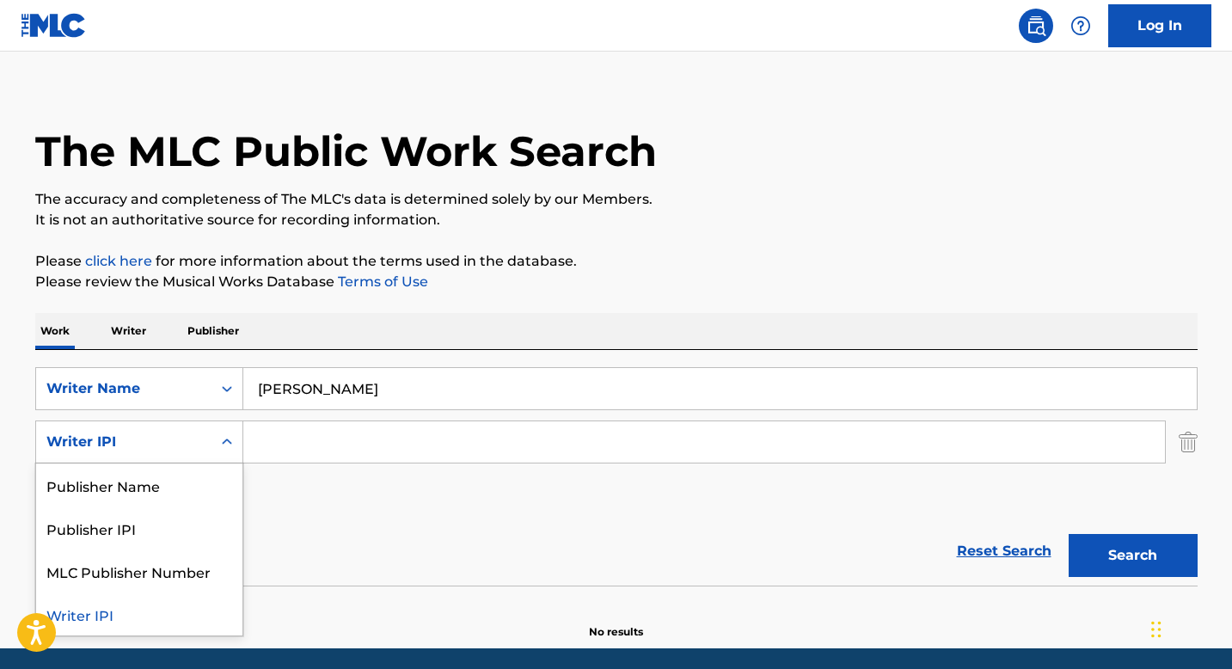
click at [199, 431] on div "Writer IPI" at bounding box center [123, 441] width 175 height 33
click at [347, 441] on input "Search Form" at bounding box center [703, 441] width 921 height 41
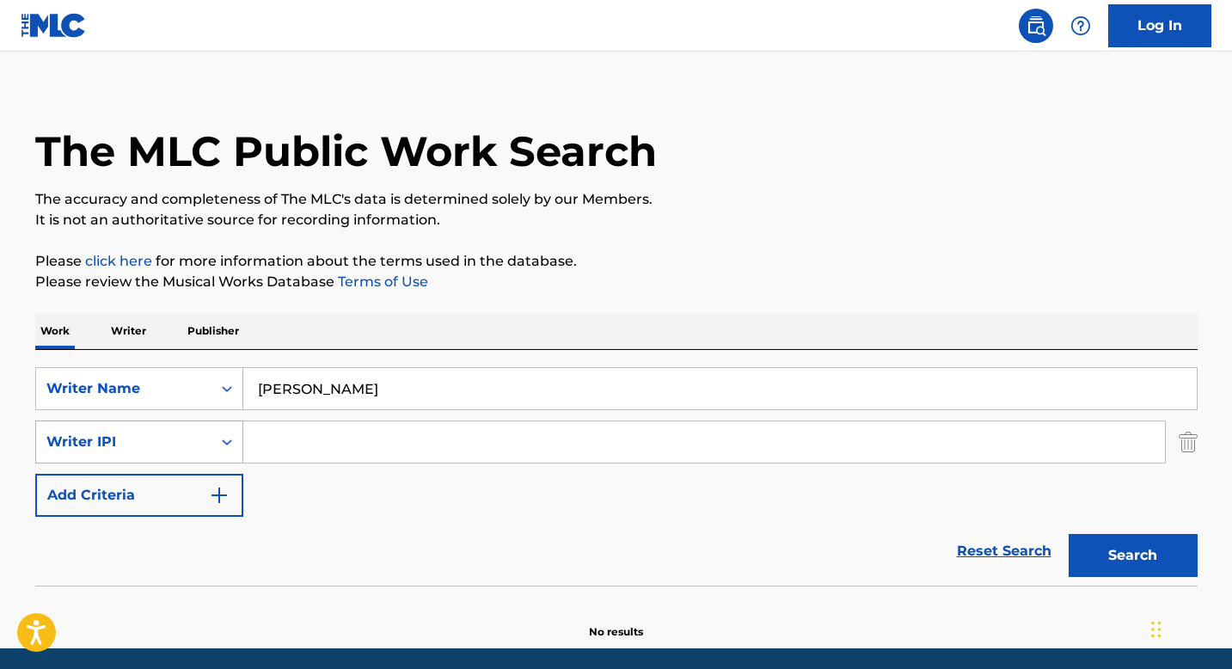
click at [144, 423] on div "Writer IPI" at bounding box center [139, 441] width 208 height 43
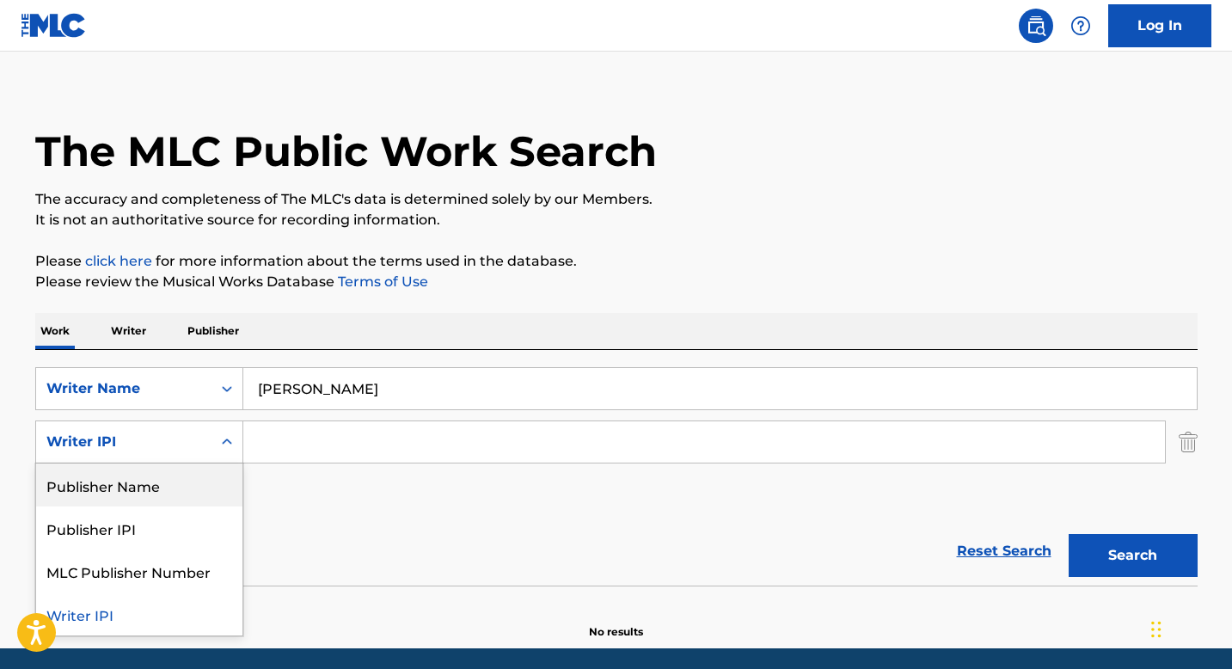
click at [180, 481] on div "Publisher Name" at bounding box center [139, 484] width 206 height 43
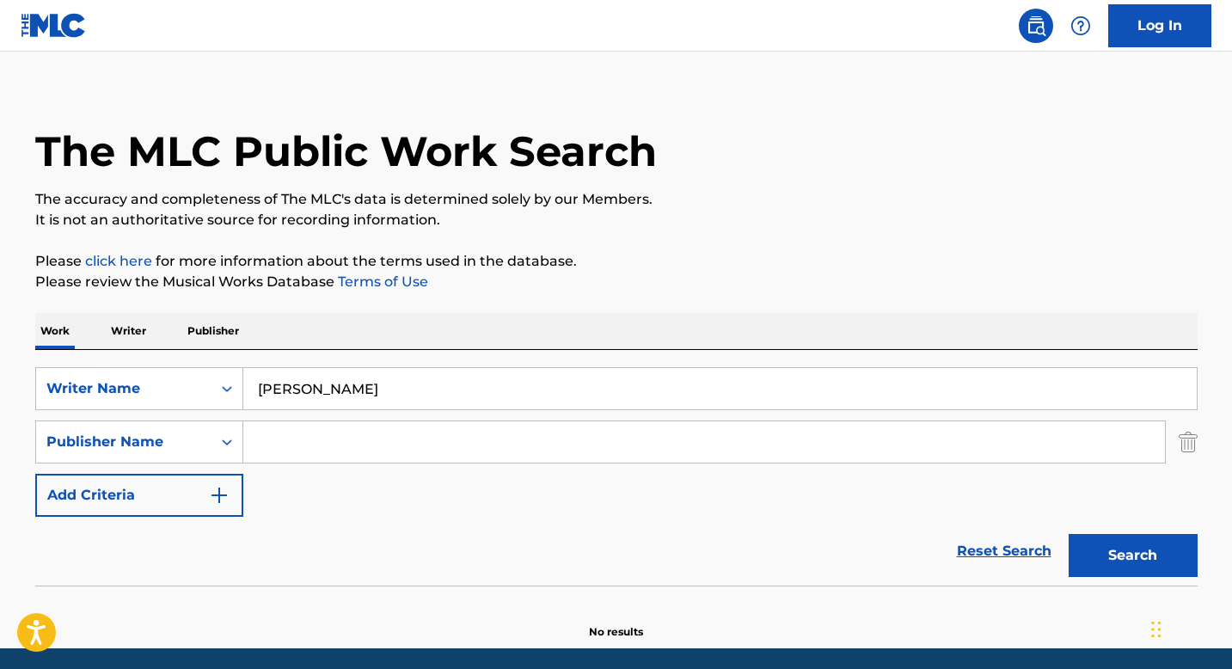
click at [347, 431] on input "Search Form" at bounding box center [703, 441] width 921 height 41
type input "Columbia"
click at [1142, 566] on button "Search" at bounding box center [1132, 555] width 129 height 43
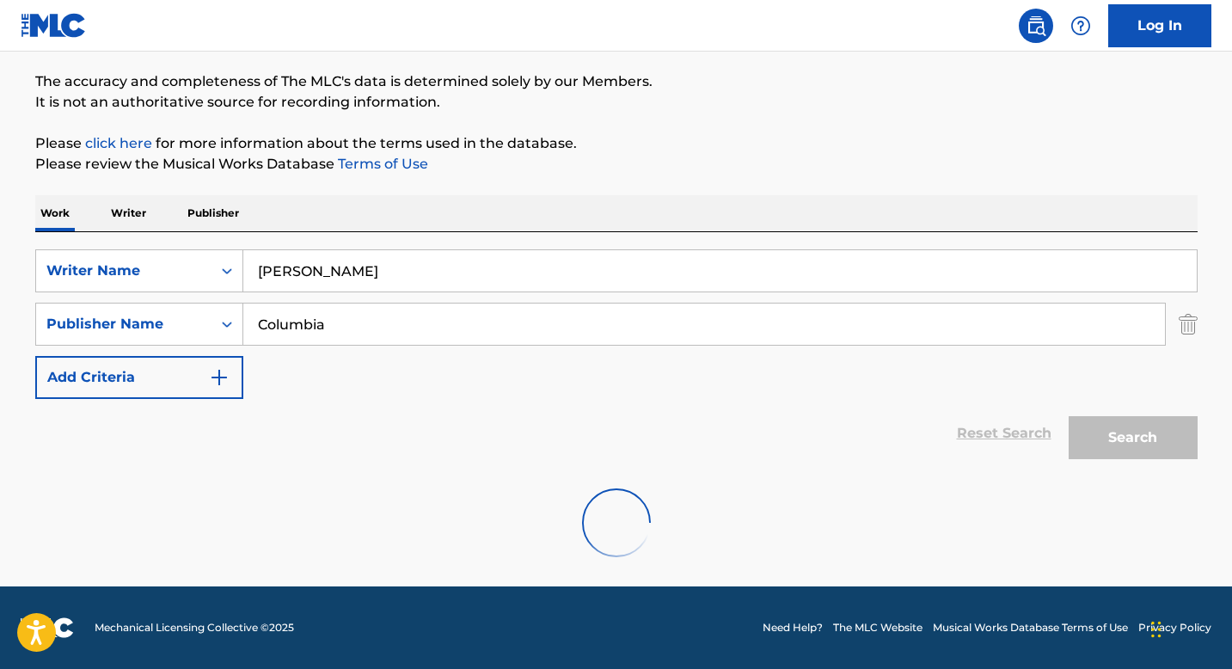
scroll to position [77, 0]
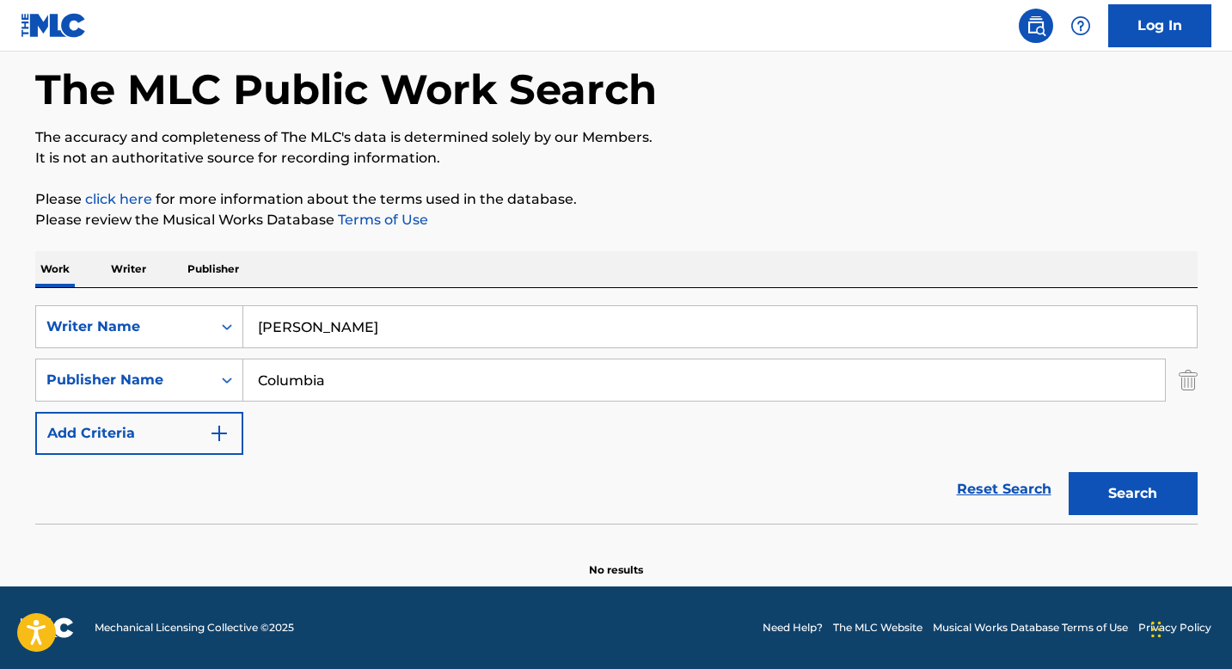
click at [528, 339] on input "[PERSON_NAME]" at bounding box center [719, 326] width 953 height 41
type input "[PERSON_NAME]"
click at [1068, 472] on button "Search" at bounding box center [1132, 493] width 129 height 43
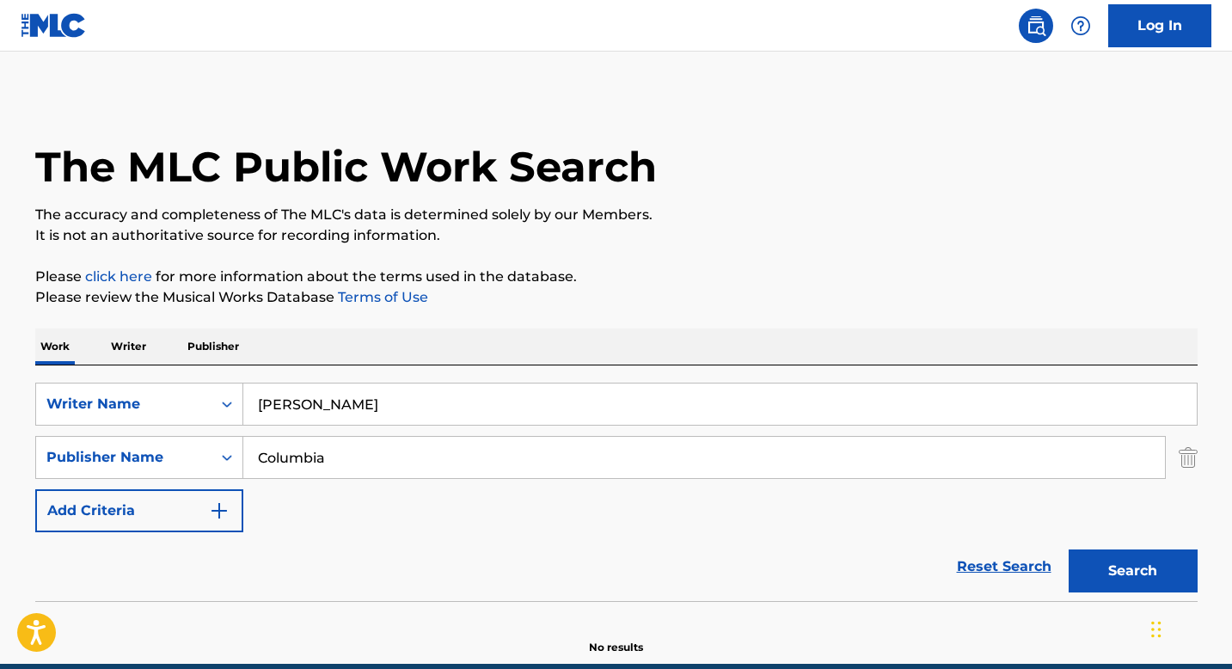
click at [1197, 463] on div "The MLC Public Work Search The accuracy and completeness of The MLC's data is d…" at bounding box center [616, 375] width 1203 height 560
click at [1200, 450] on div "The MLC Public Work Search The accuracy and completeness of The MLC's data is d…" at bounding box center [616, 375] width 1203 height 560
click at [1184, 453] on img "Search Form" at bounding box center [1187, 457] width 19 height 43
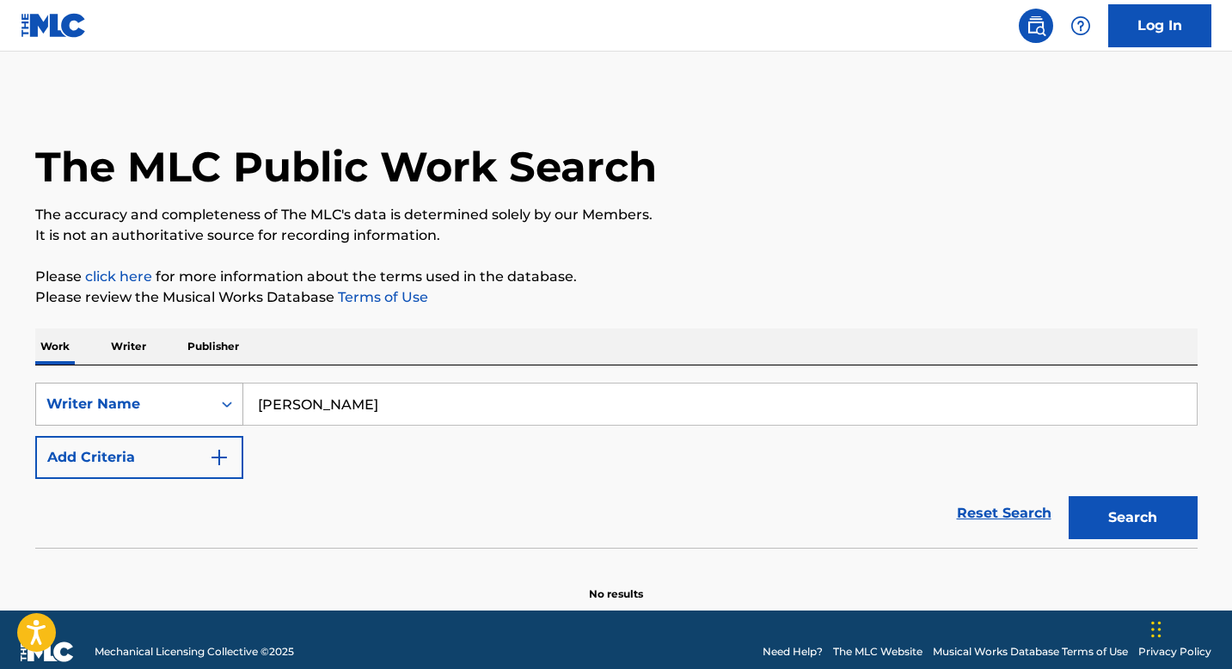
click at [223, 408] on div "Search Form" at bounding box center [226, 403] width 31 height 41
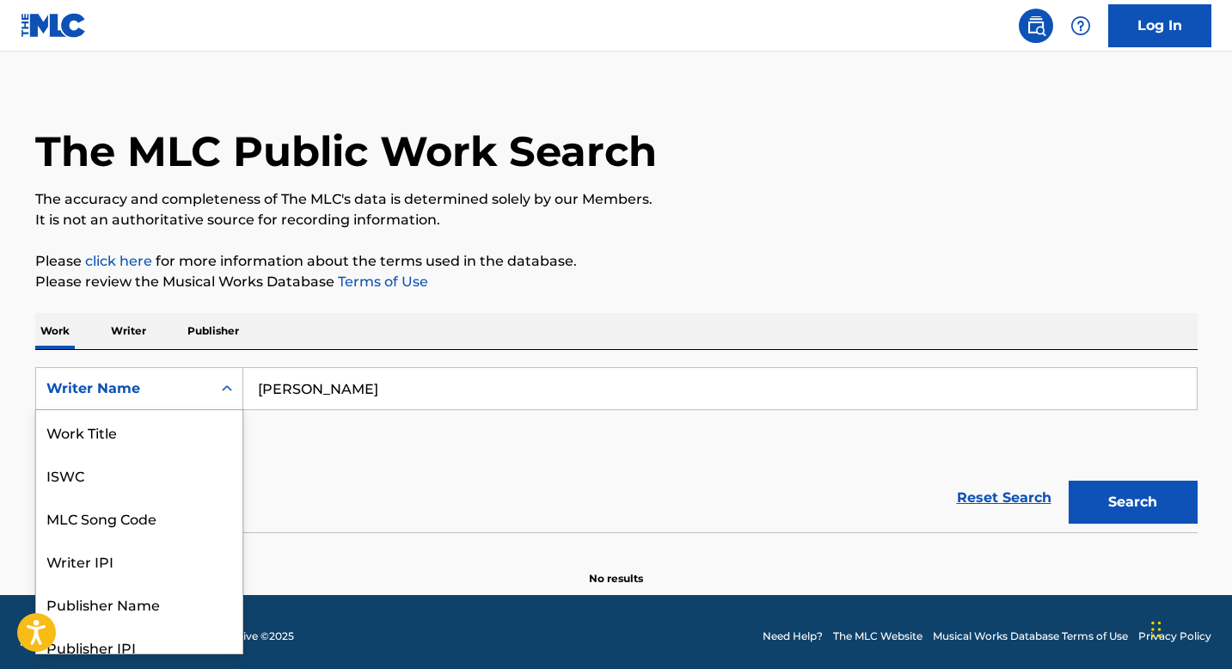
scroll to position [86, 0]
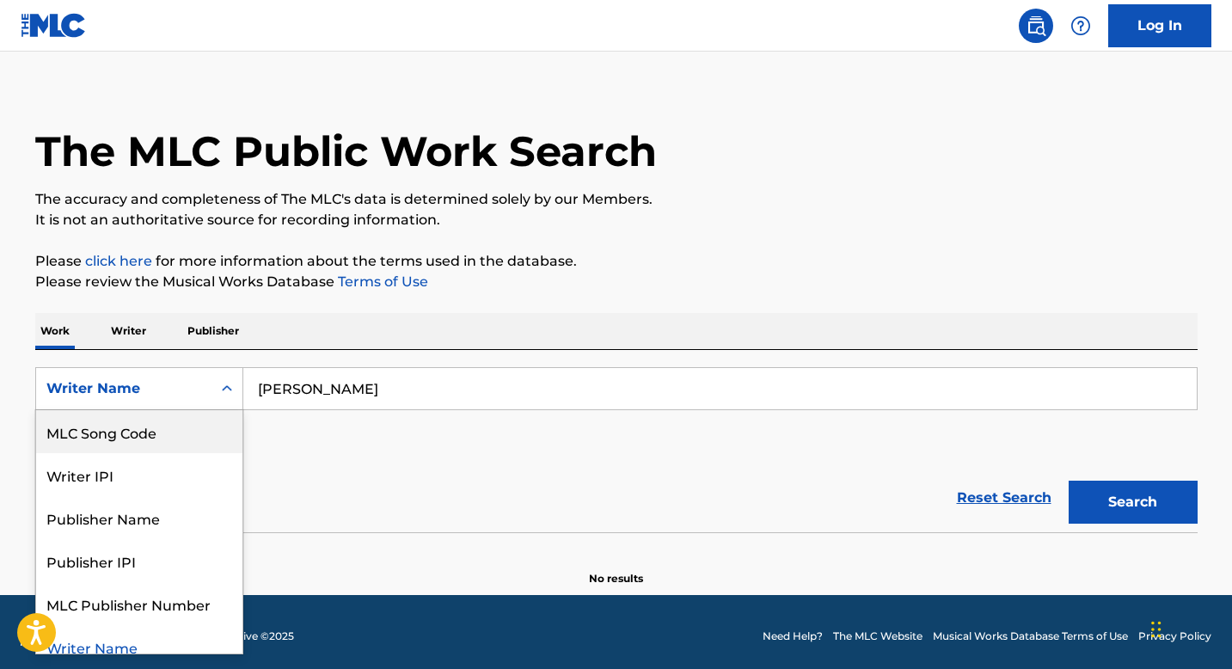
click at [207, 428] on div "MLC Song Code" at bounding box center [139, 431] width 206 height 43
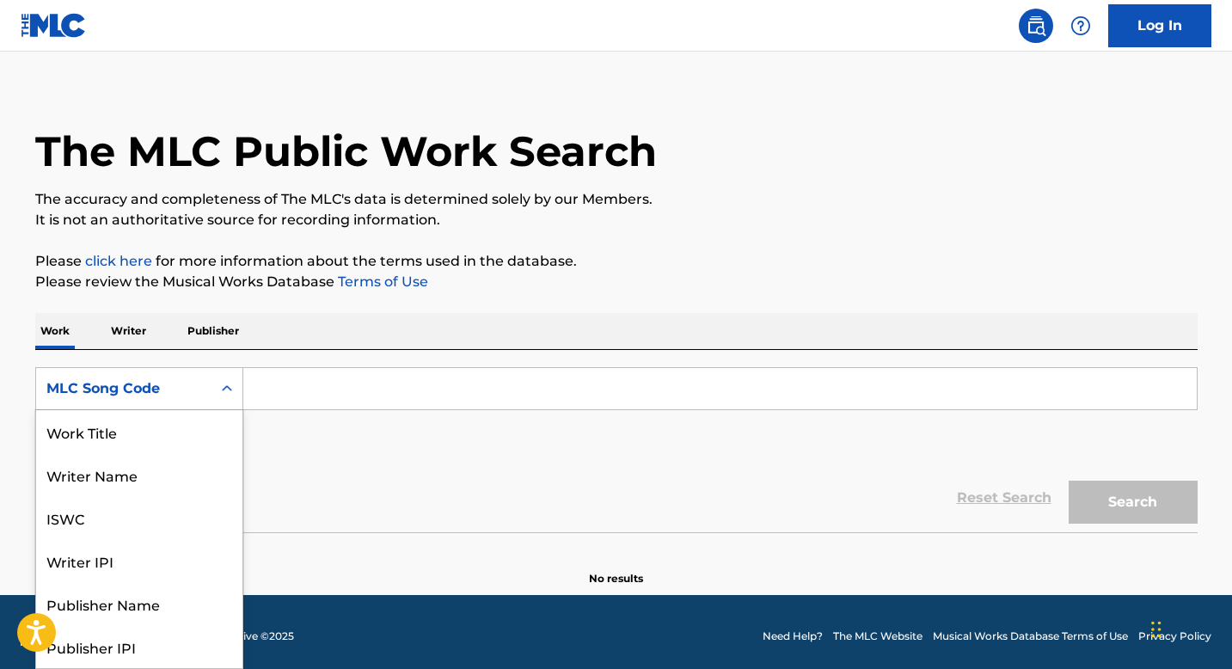
click at [156, 397] on div "MLC Song Code" at bounding box center [123, 388] width 155 height 21
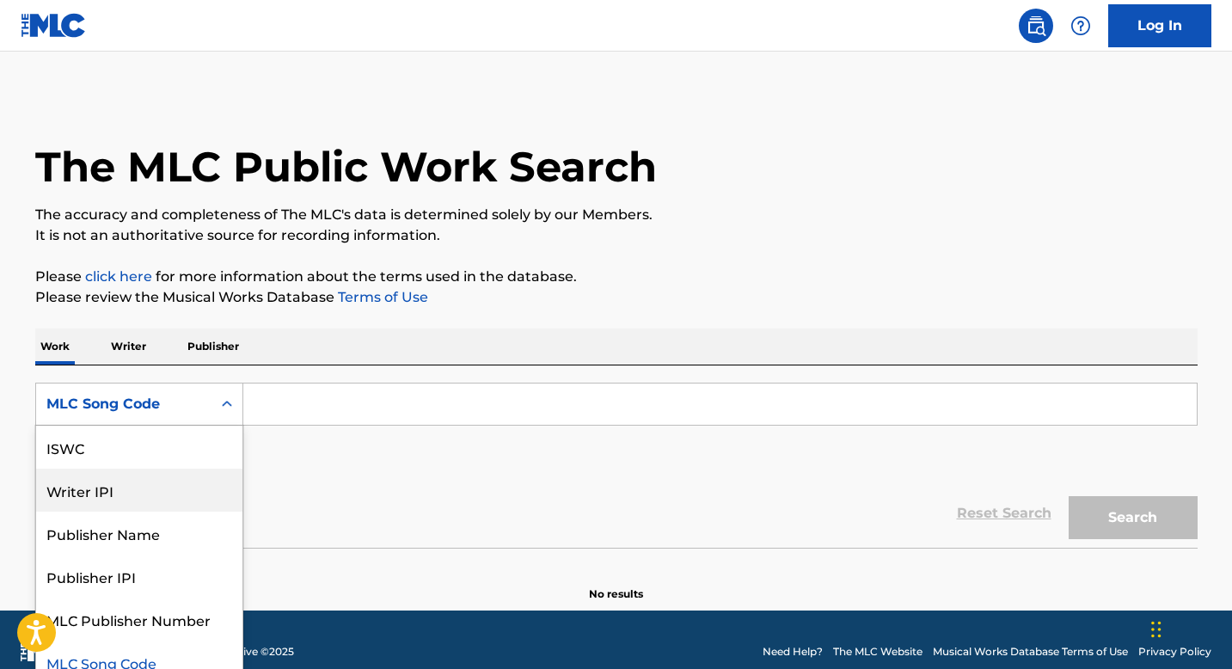
scroll to position [0, 0]
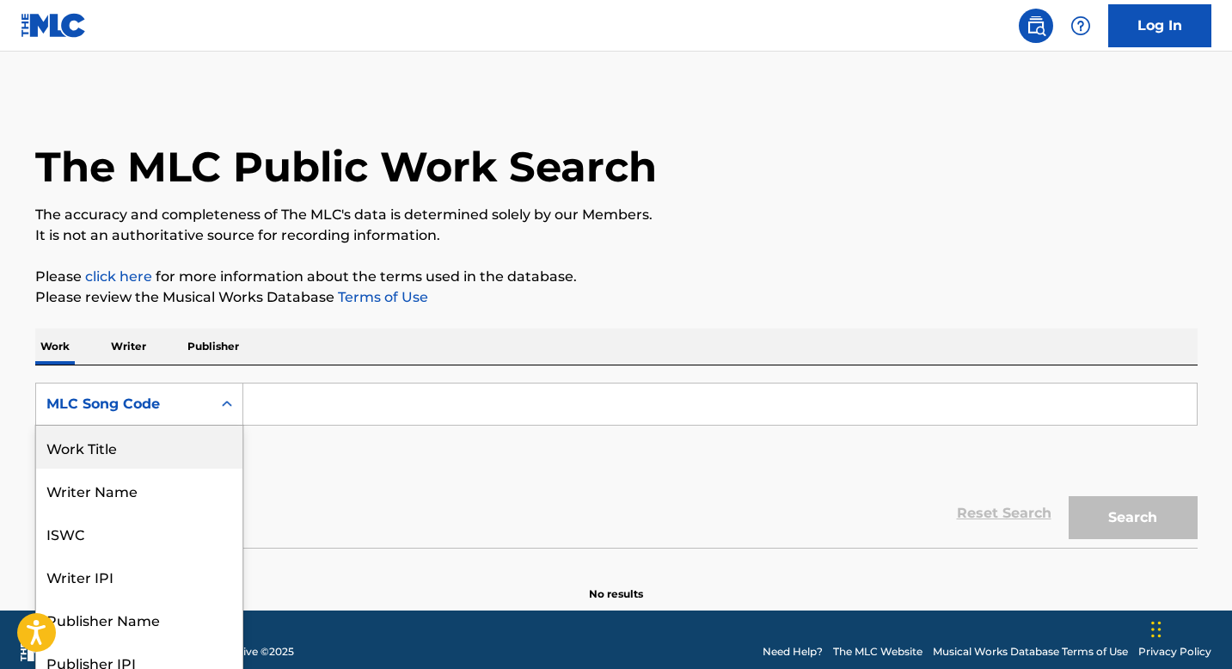
click at [147, 453] on div "Work Title" at bounding box center [139, 446] width 206 height 43
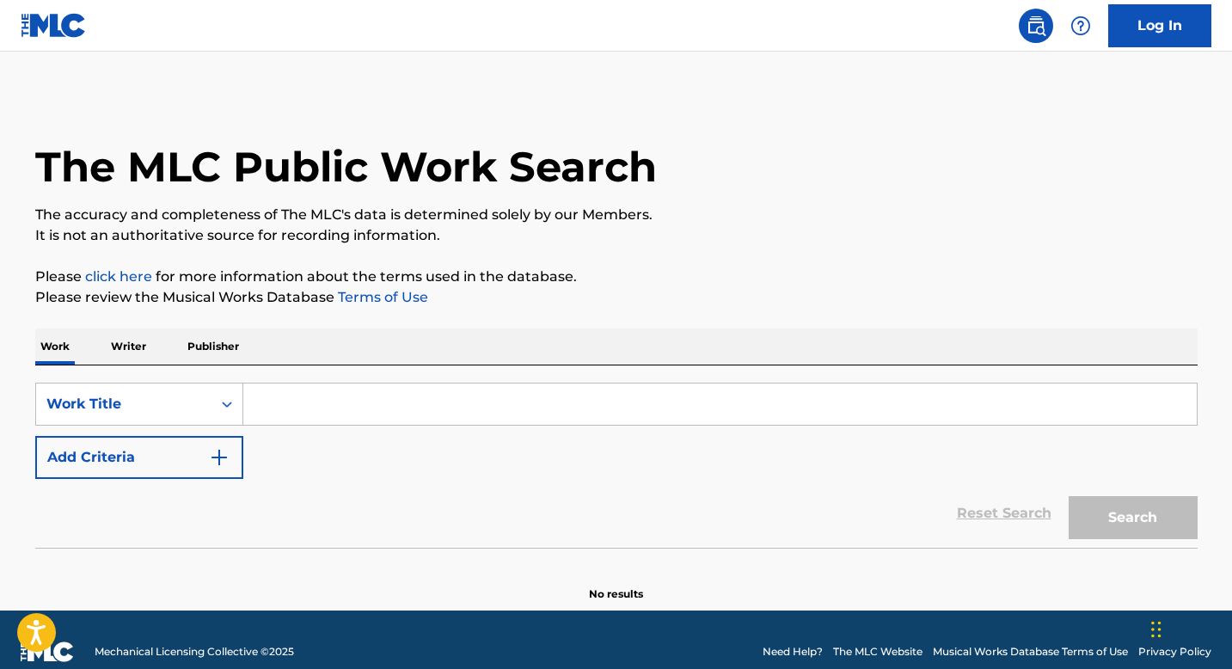
click at [312, 409] on input "Search Form" at bounding box center [719, 403] width 953 height 41
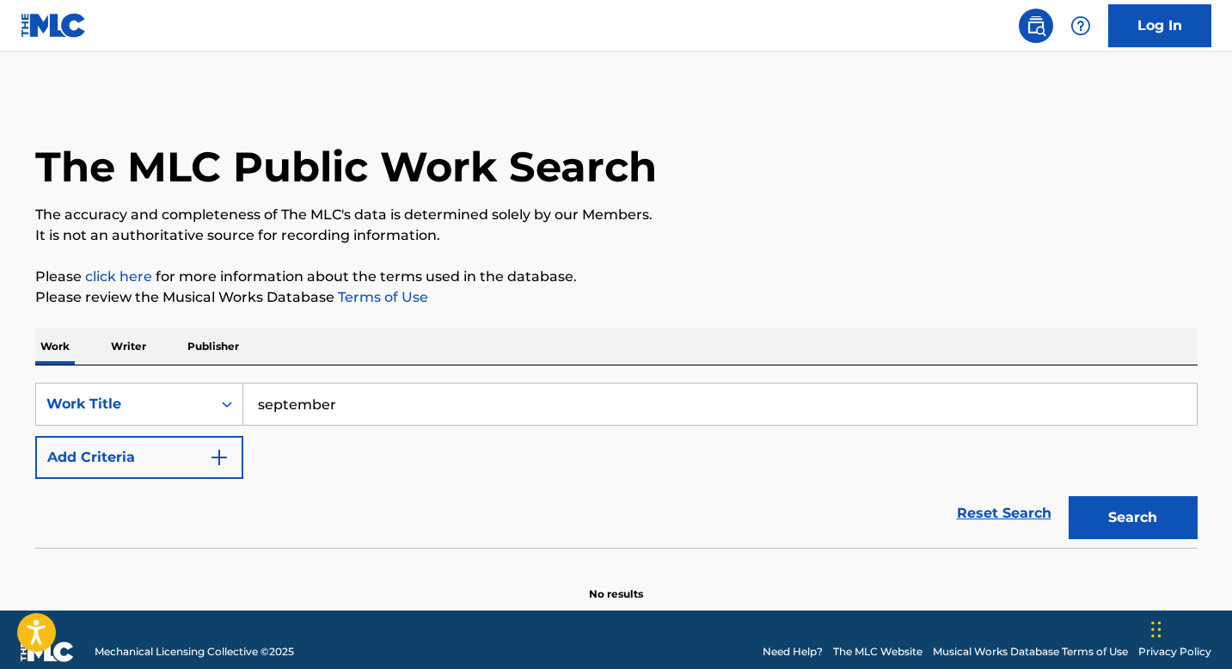
type input "september"
click at [1068, 496] on button "Search" at bounding box center [1132, 517] width 129 height 43
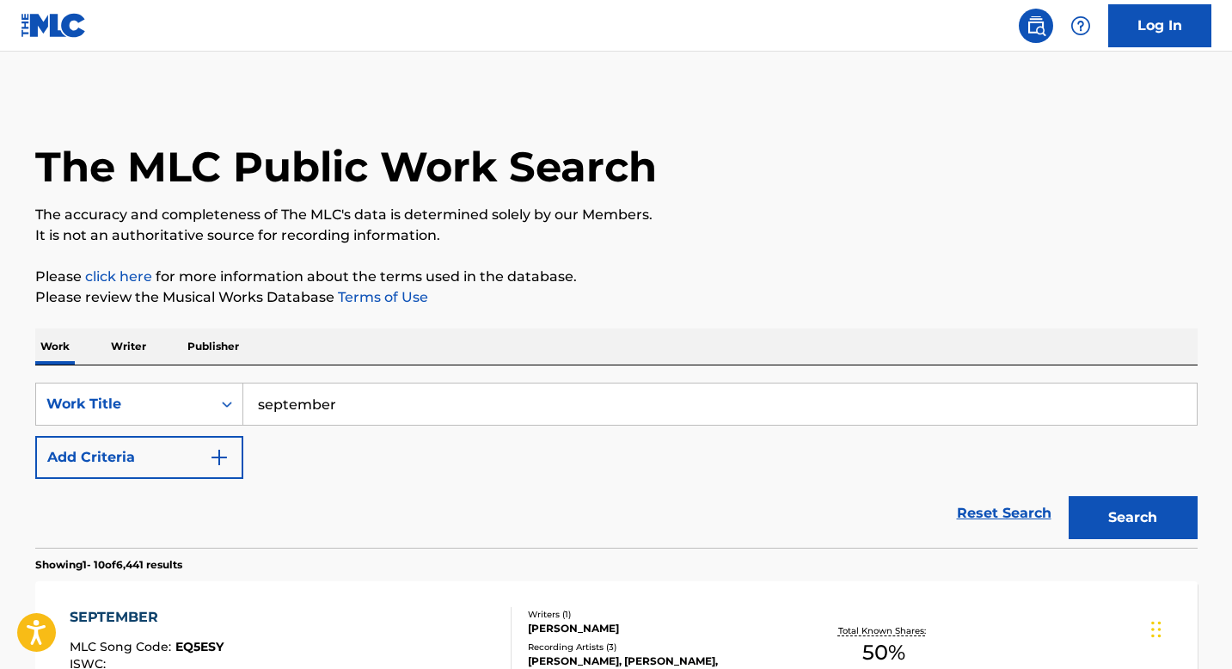
click at [227, 332] on p "Publisher" at bounding box center [213, 346] width 62 height 36
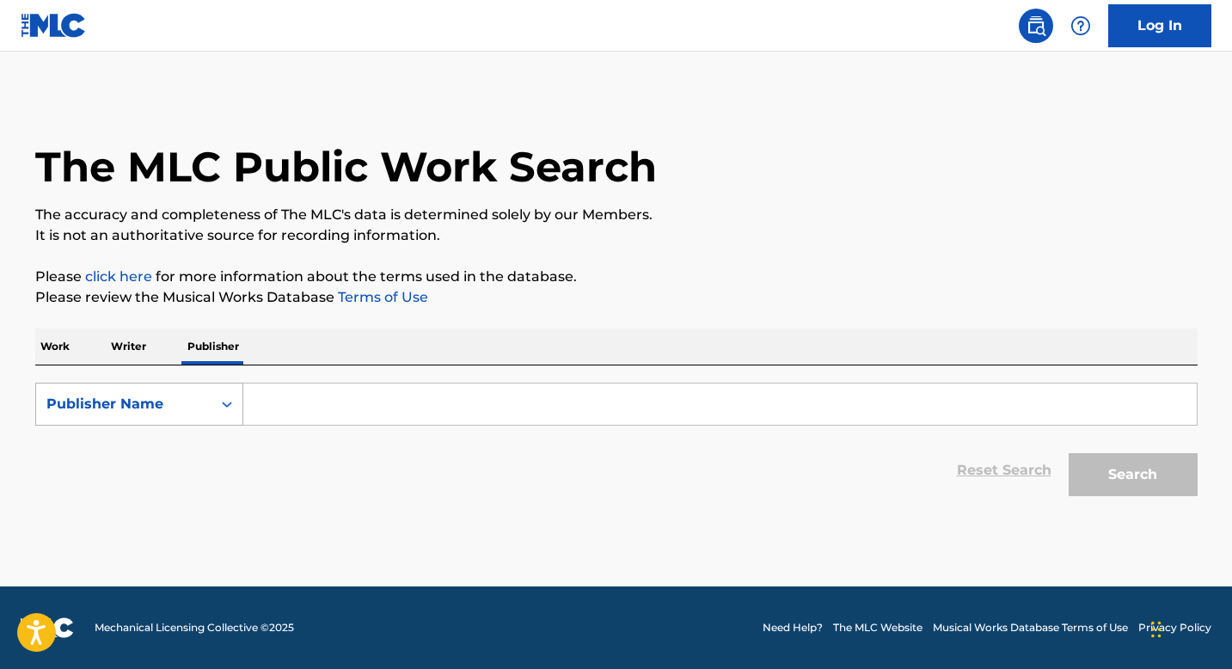
click at [143, 406] on div "Publisher Name" at bounding box center [123, 404] width 155 height 21
click at [144, 406] on div "Publisher Name" at bounding box center [123, 404] width 155 height 21
